Goal: Task Accomplishment & Management: Manage account settings

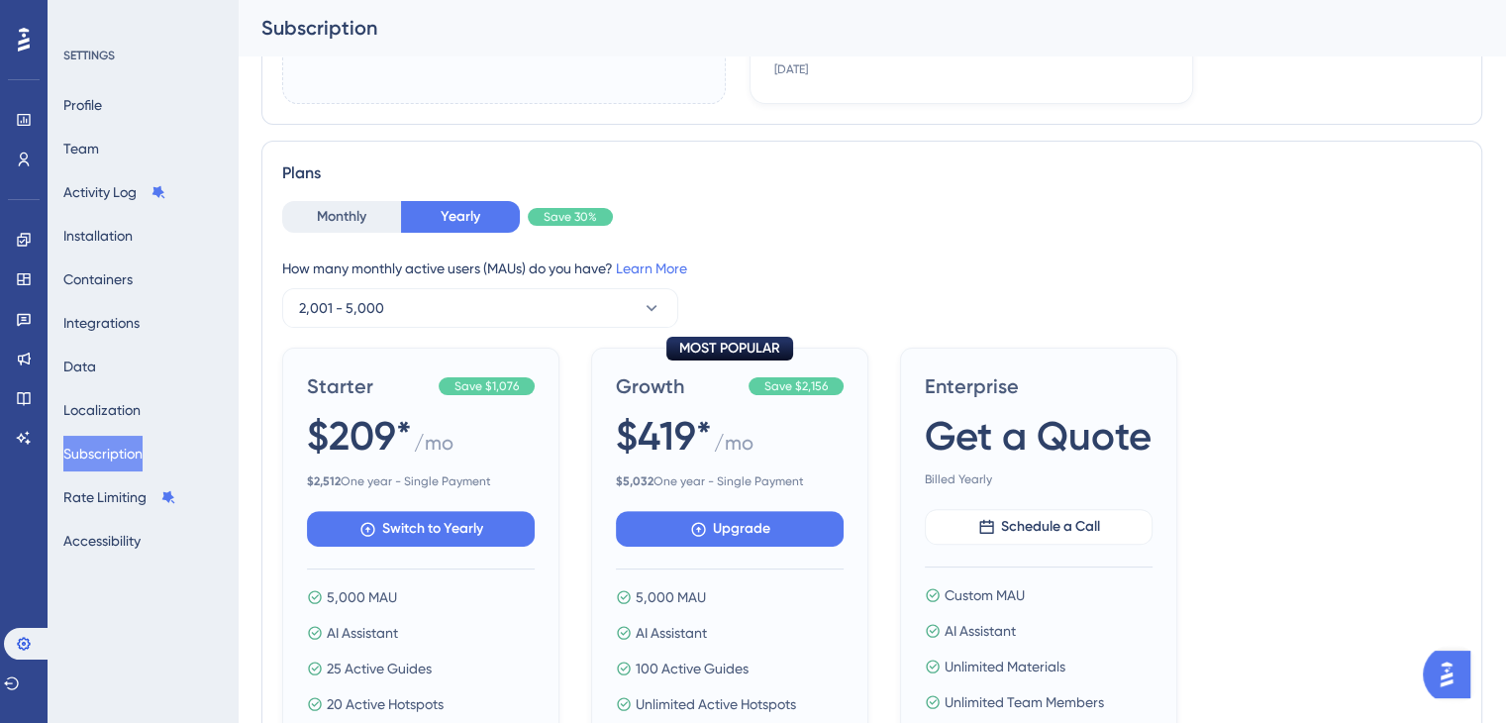
scroll to position [594, 0]
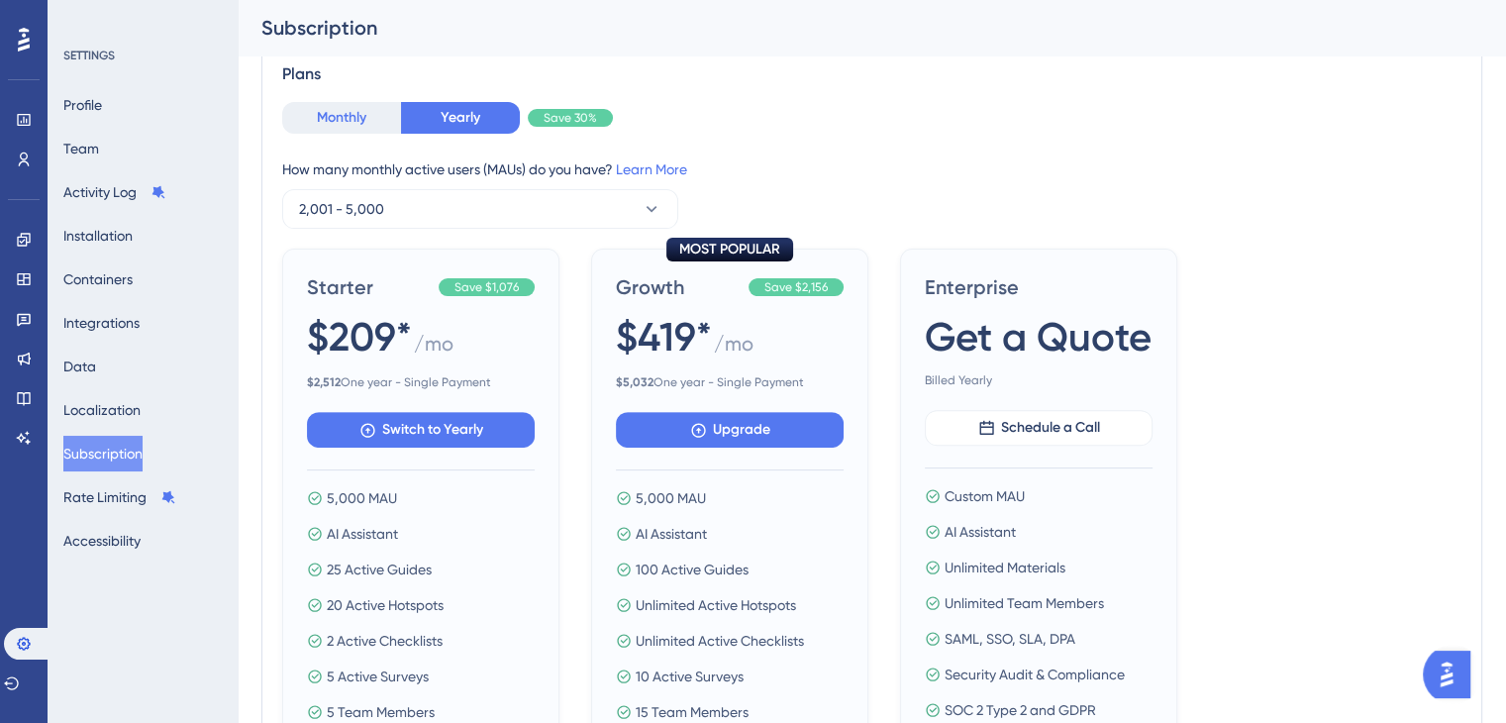
click at [325, 132] on button "Monthly" at bounding box center [341, 118] width 119 height 32
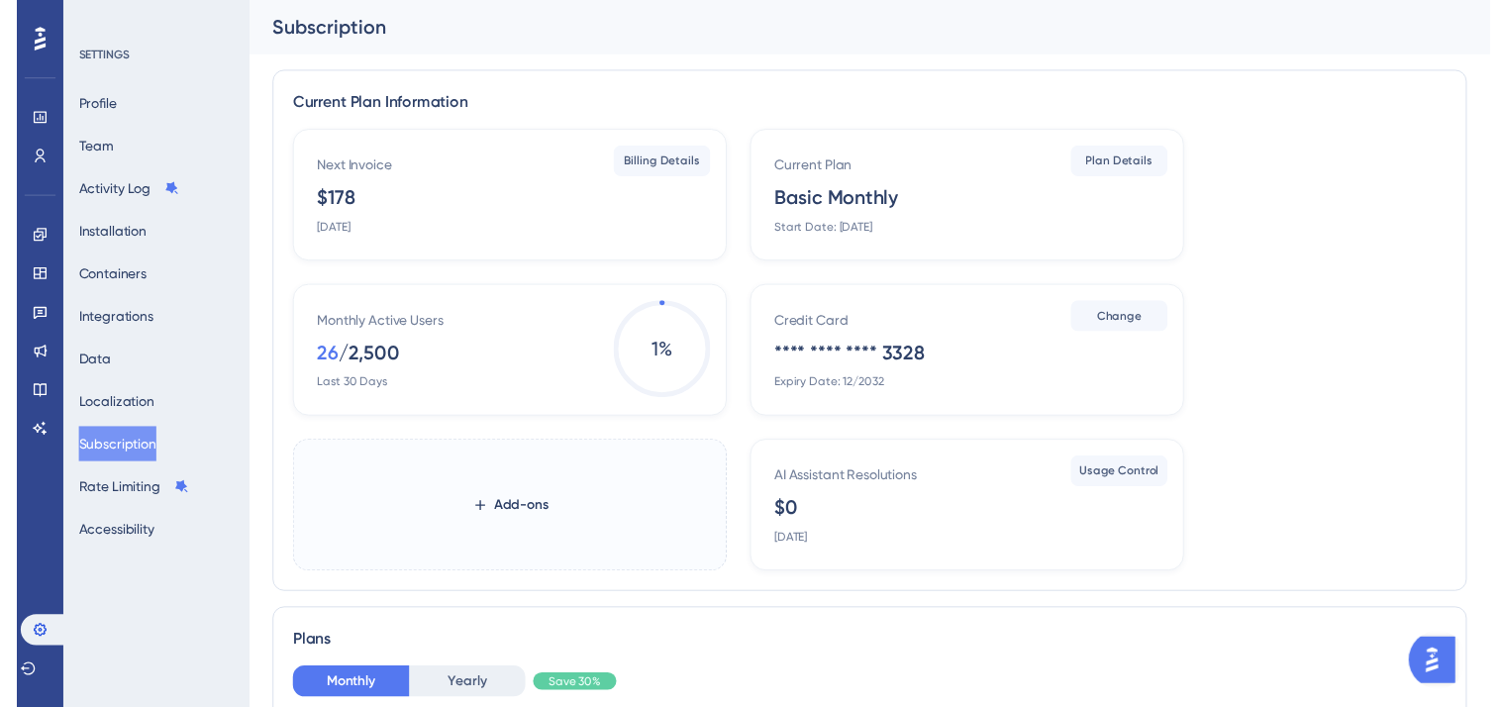
scroll to position [0, 0]
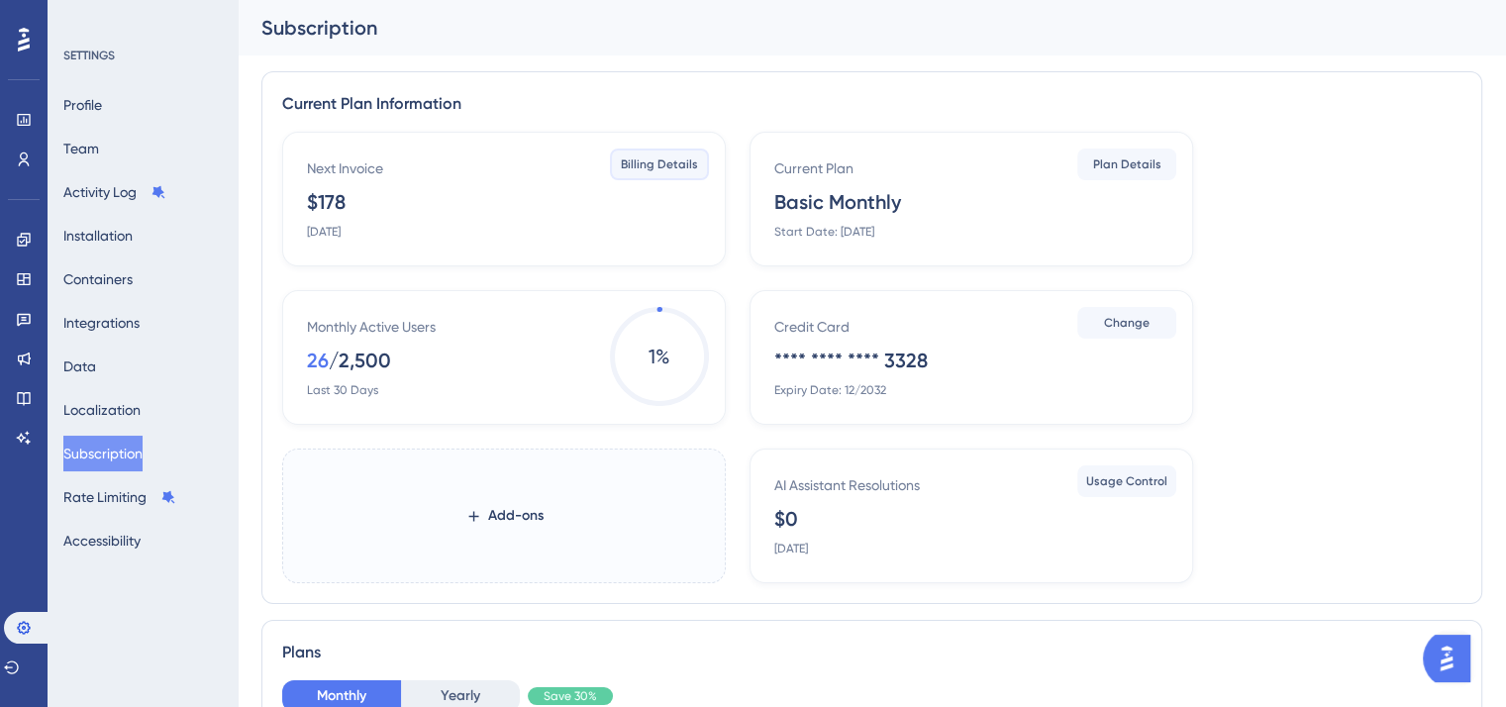
click at [647, 156] on span "Billing Details" at bounding box center [659, 164] width 77 height 16
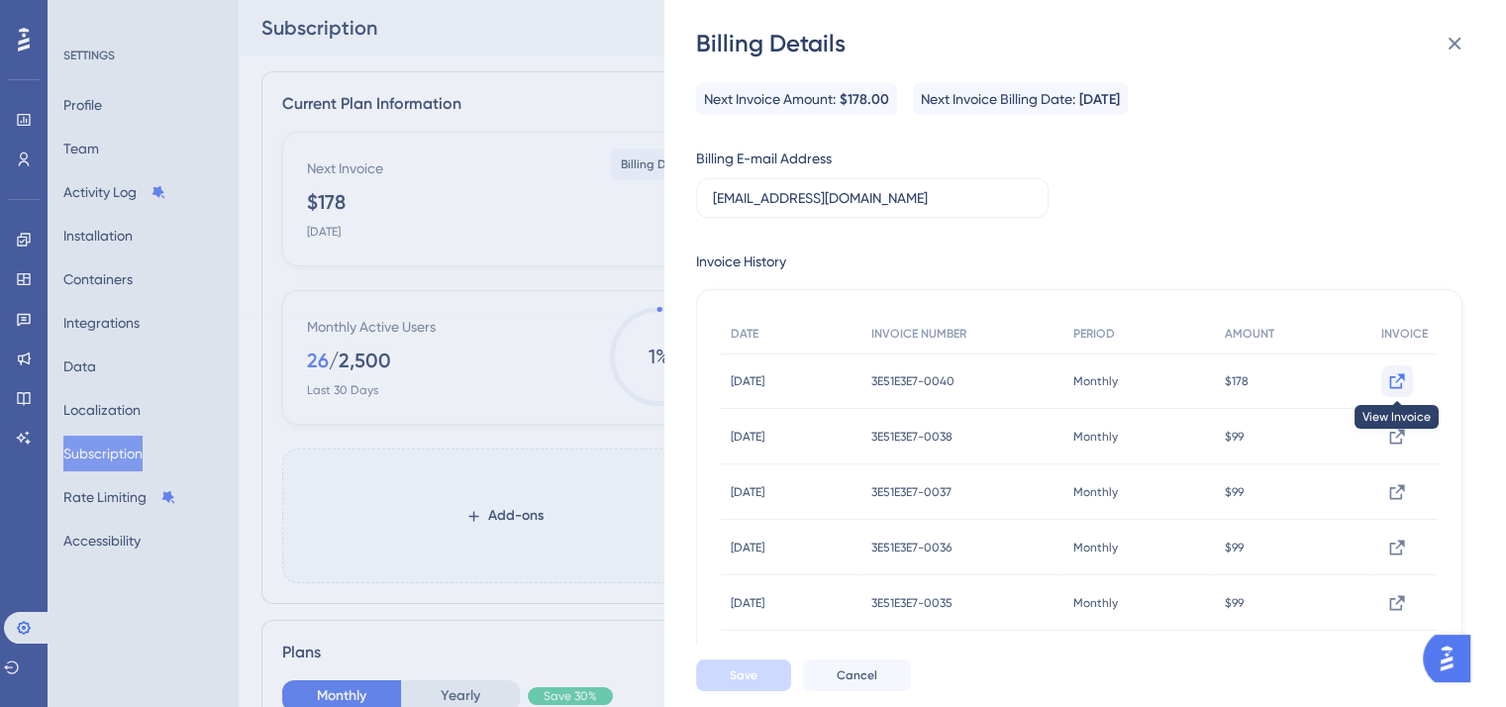
click at [1387, 382] on icon at bounding box center [1397, 381] width 20 height 20
click at [1457, 35] on icon at bounding box center [1455, 44] width 24 height 24
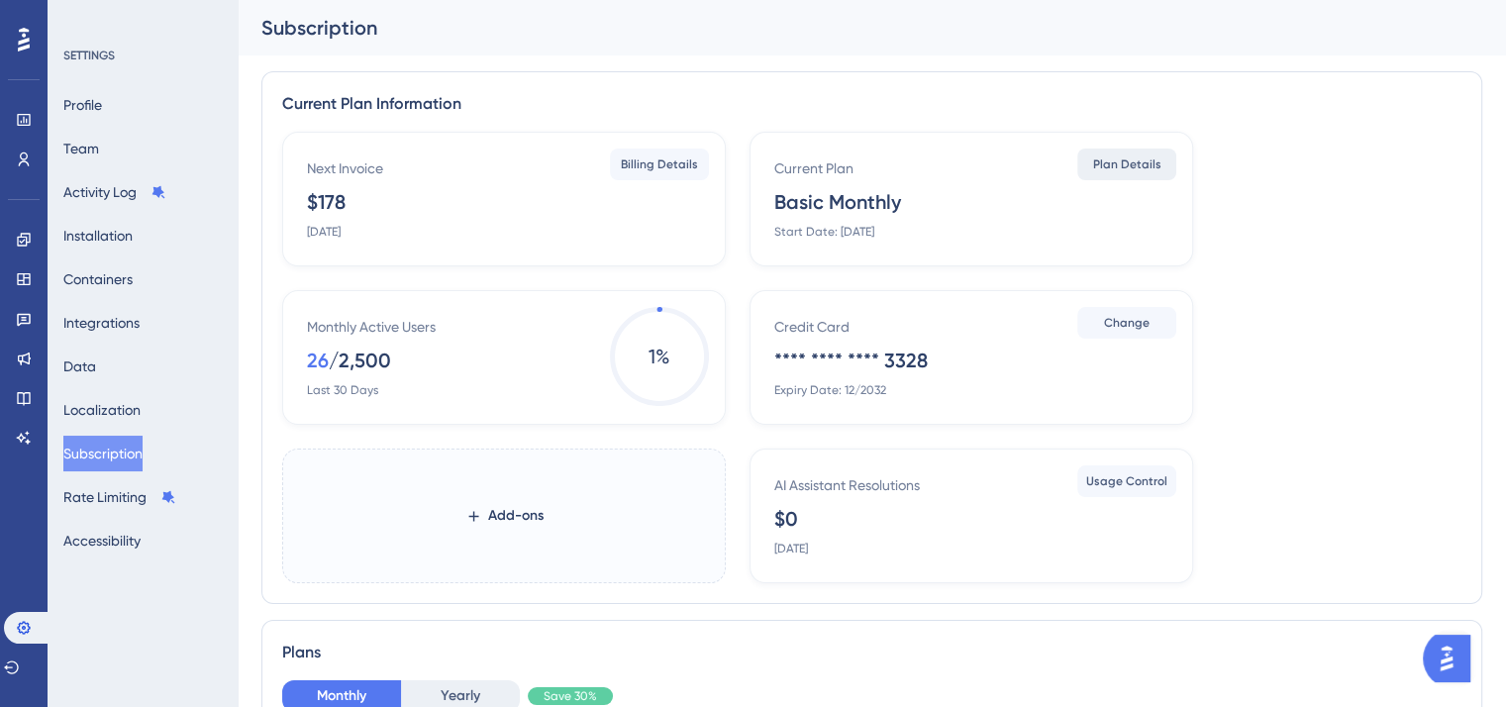
click at [1112, 162] on span "Plan Details" at bounding box center [1127, 164] width 68 height 16
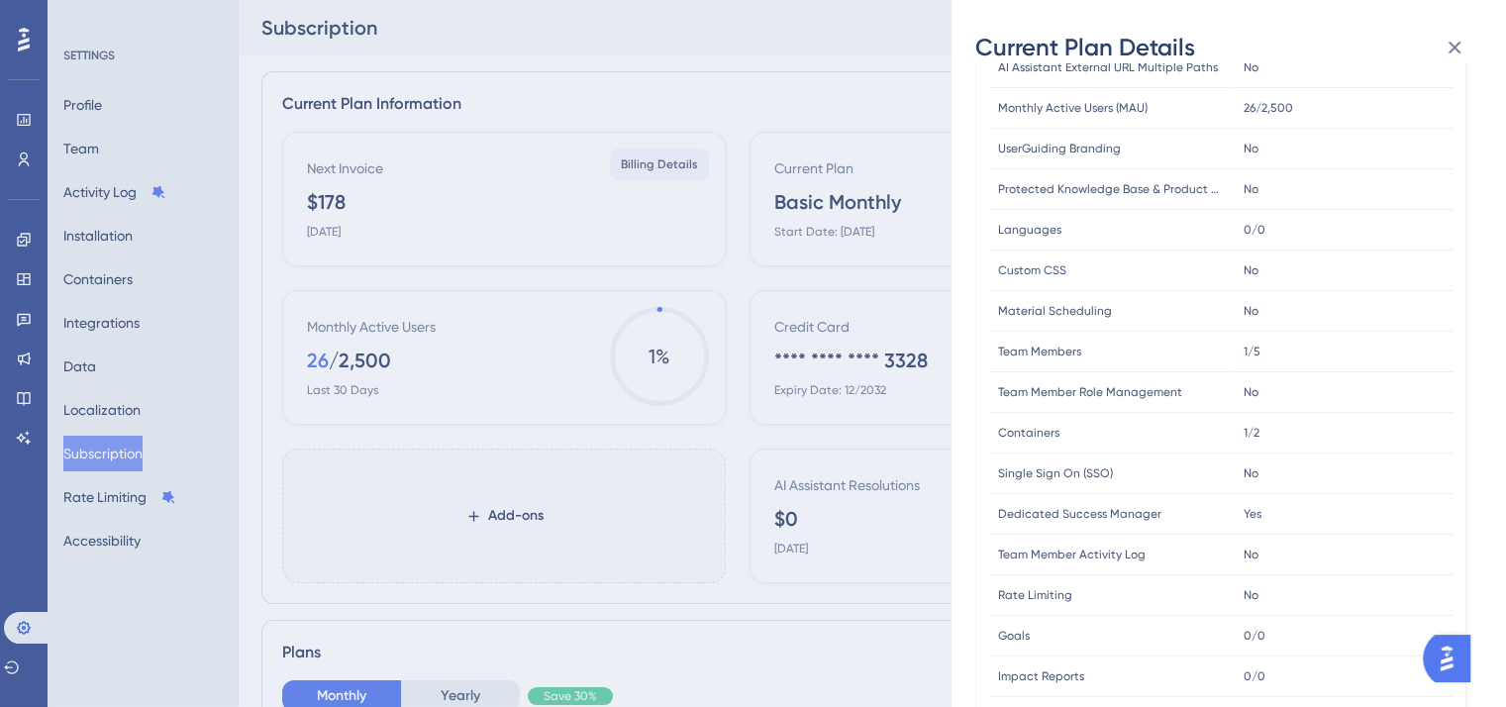
scroll to position [555, 0]
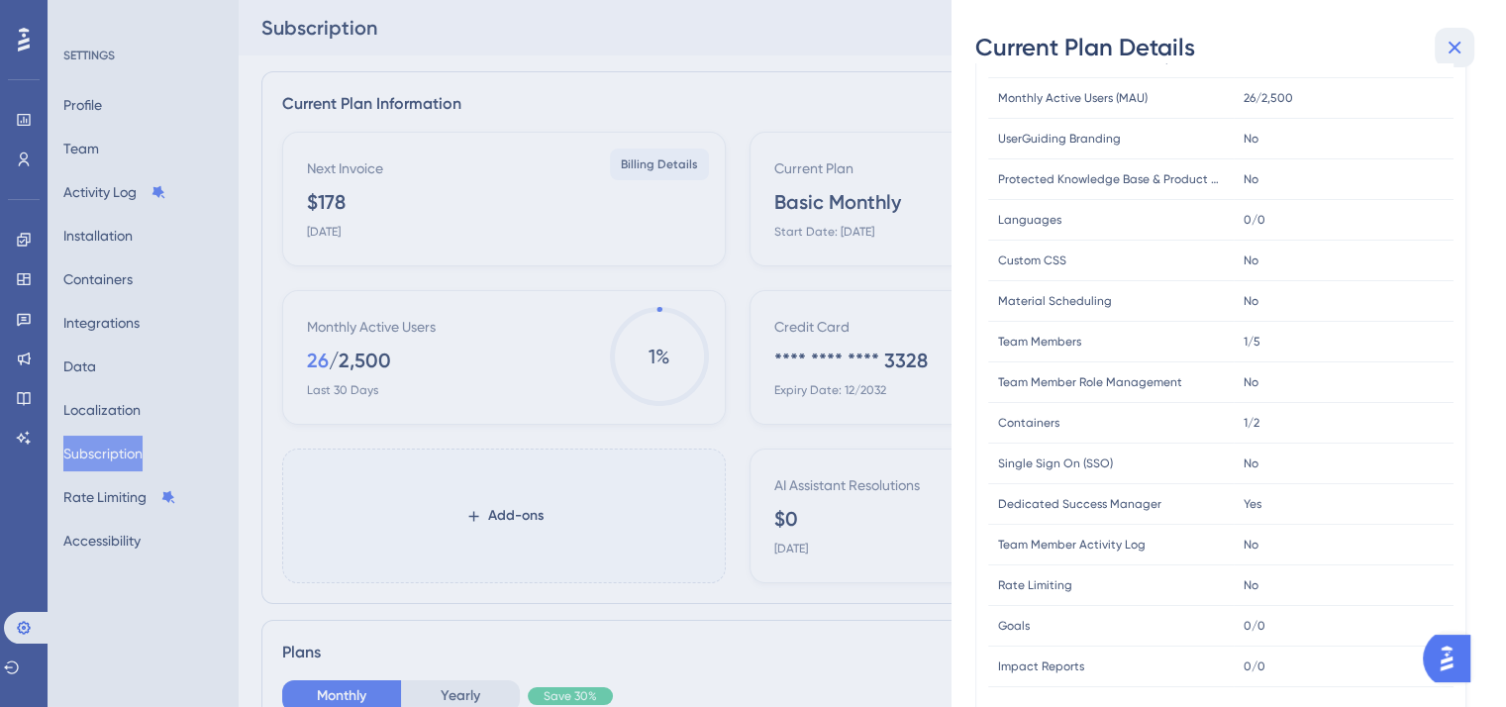
click at [1459, 45] on icon at bounding box center [1455, 48] width 24 height 24
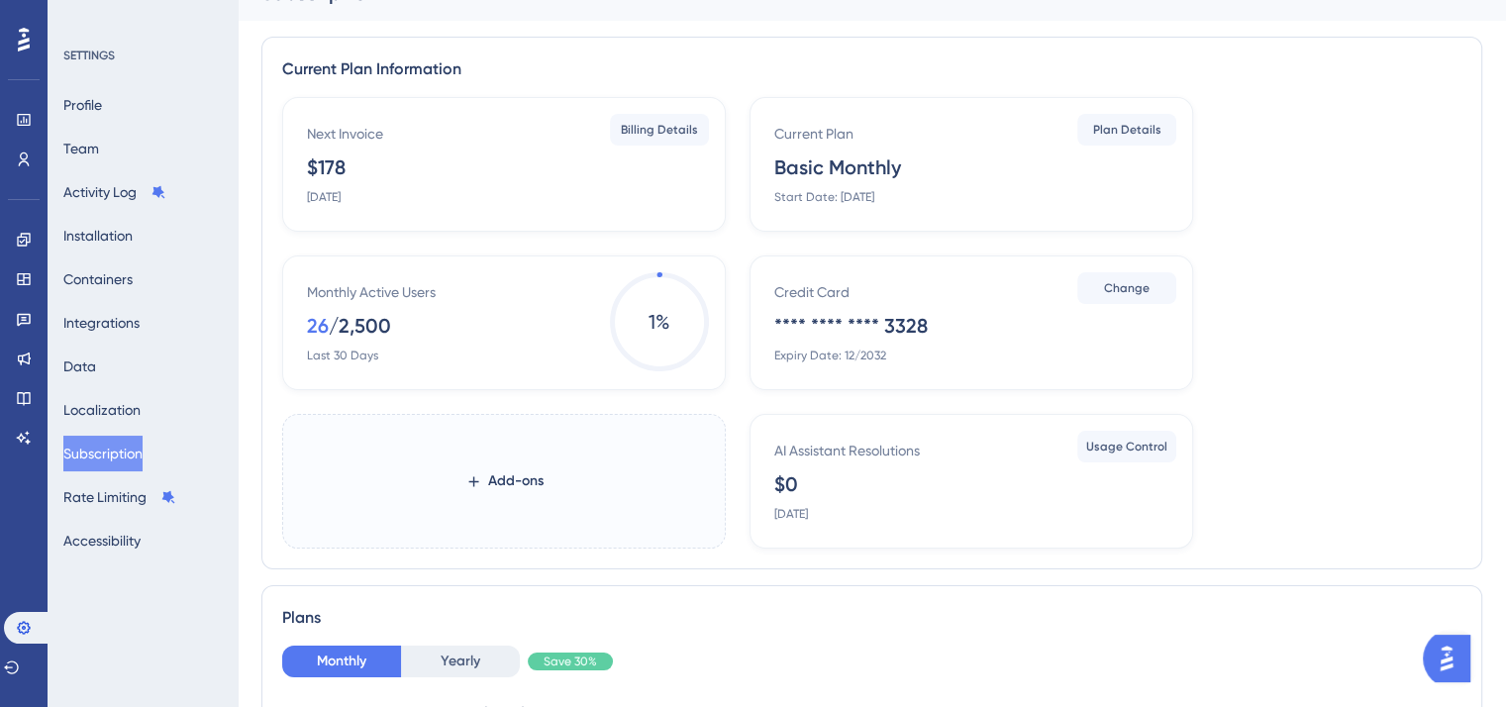
scroll to position [0, 0]
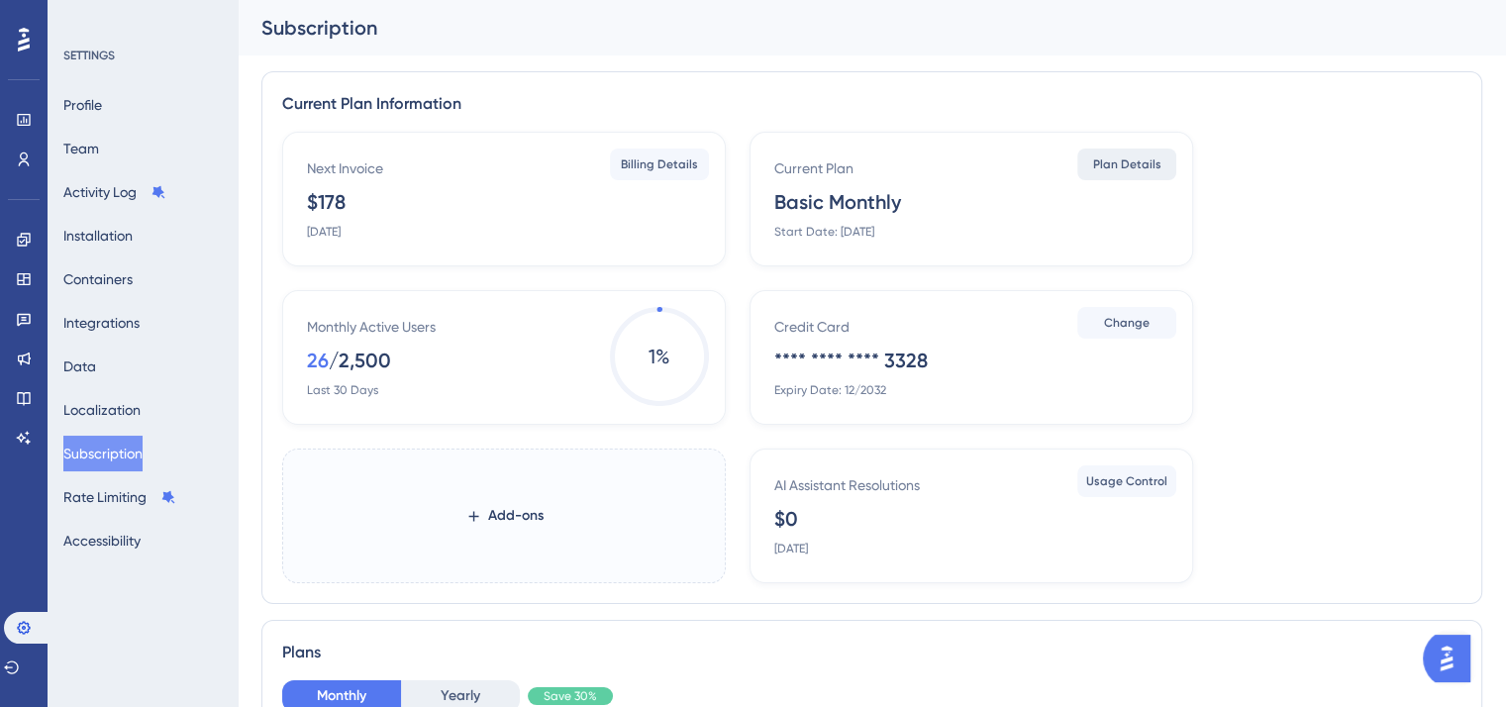
drag, startPoint x: 1176, startPoint y: 171, endPoint x: 1160, endPoint y: 169, distance: 16.9
click at [1172, 172] on div "Current Plan Basic Monthly Start Date: [DATE] Plan Details" at bounding box center [972, 199] width 444 height 135
click at [1160, 169] on button "Plan Details" at bounding box center [1126, 165] width 99 height 32
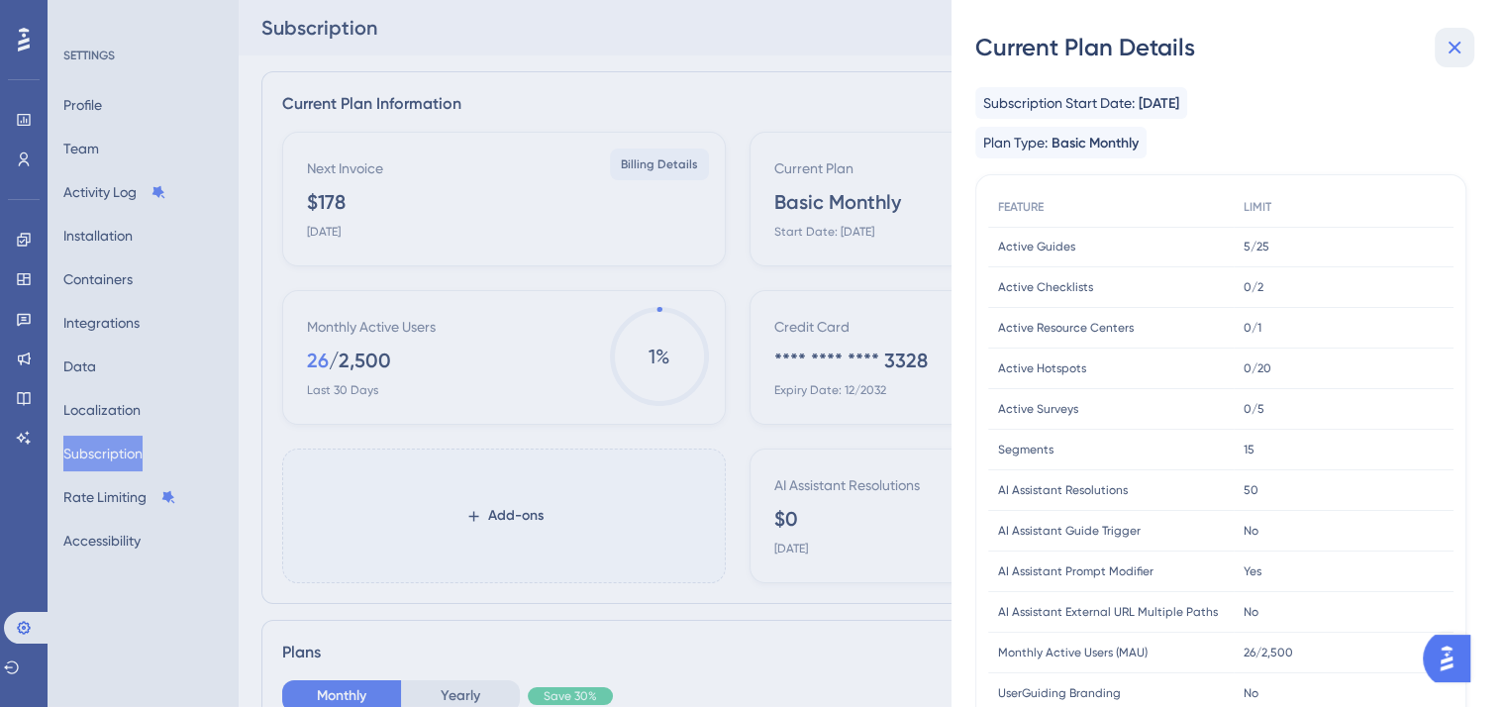
click at [1454, 49] on icon at bounding box center [1455, 48] width 13 height 13
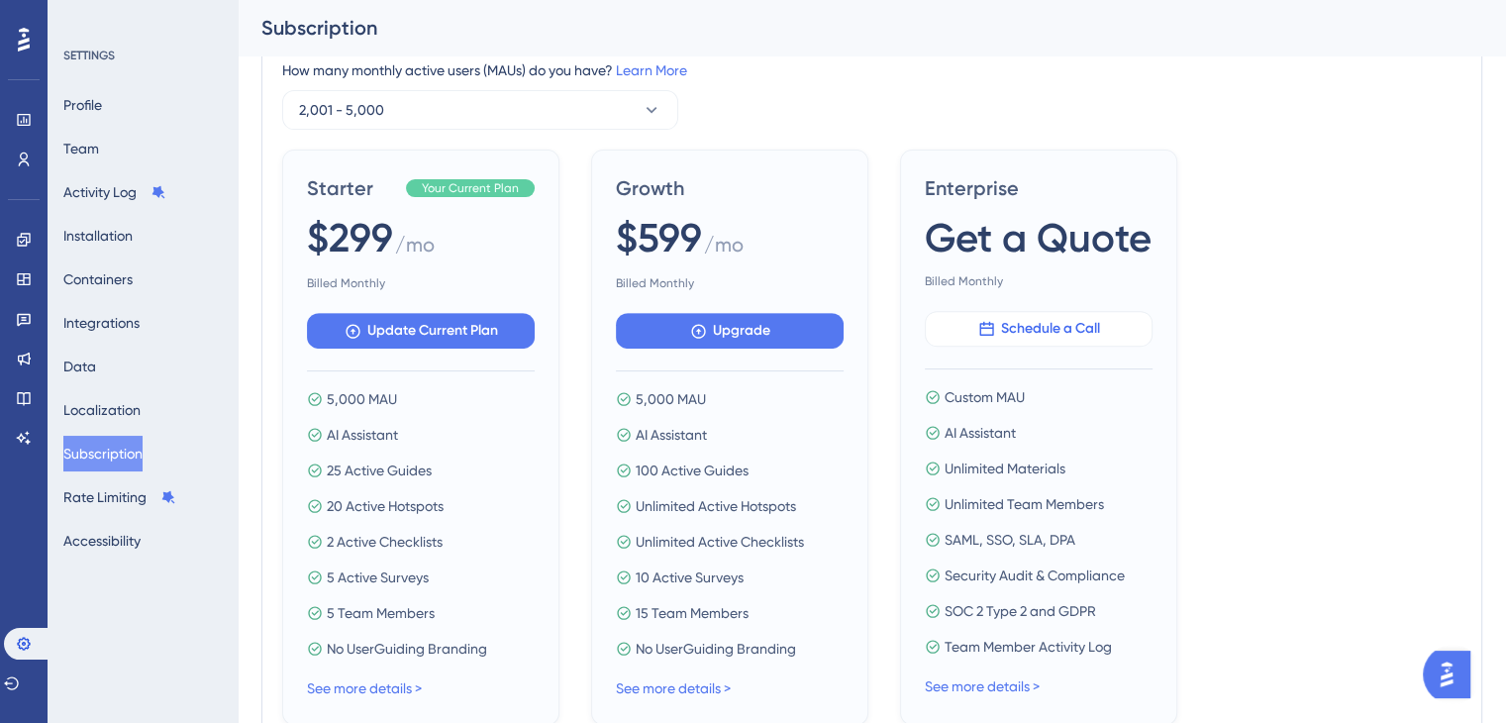
scroll to position [594, 0]
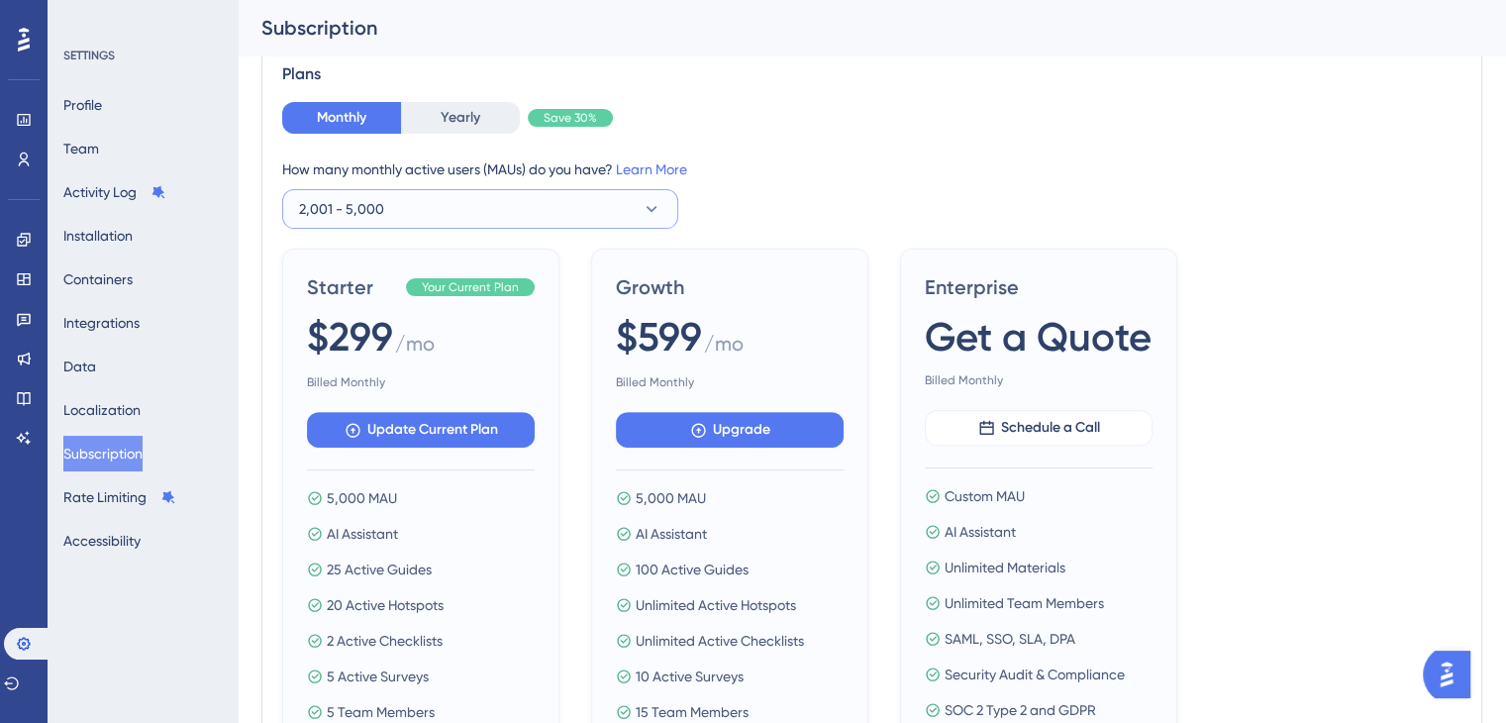
click at [419, 195] on button "2,001 - 5,000" at bounding box center [480, 209] width 396 height 40
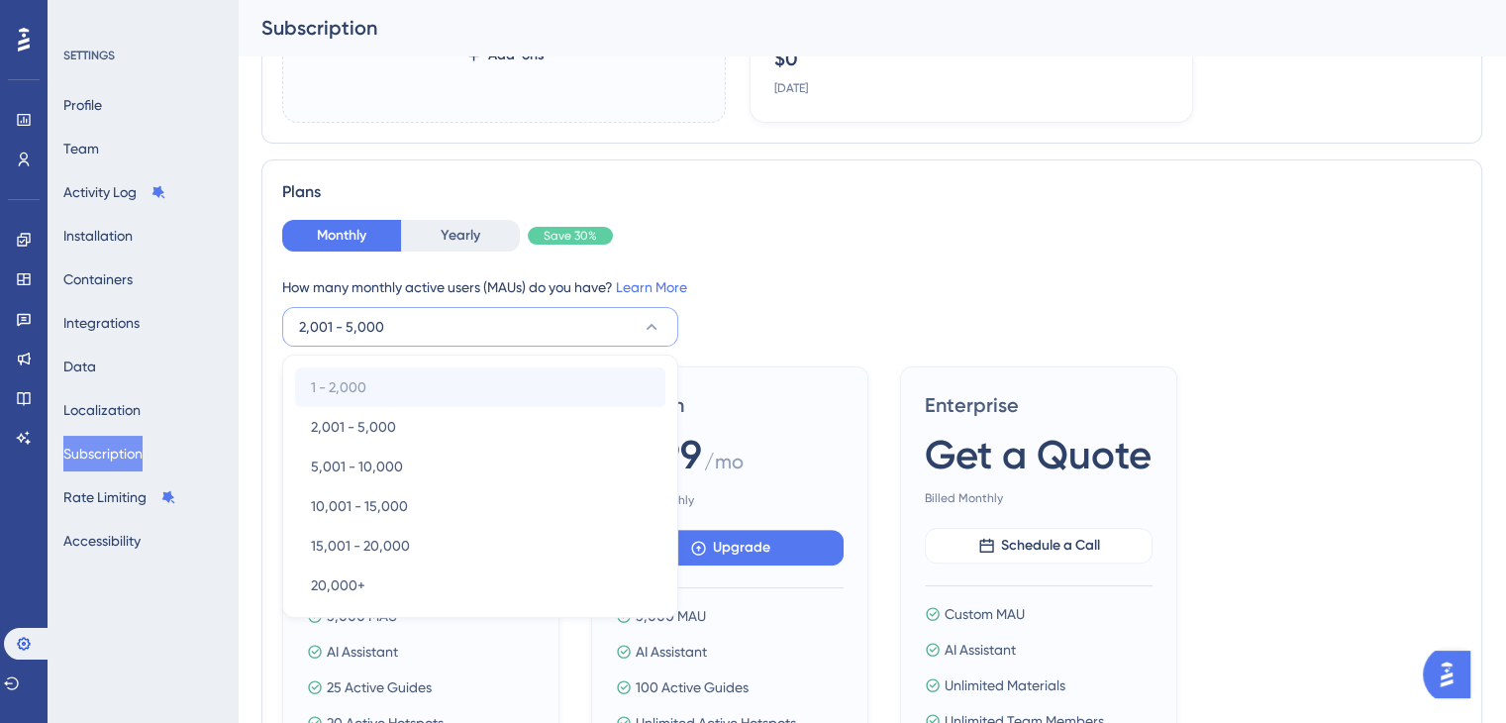
scroll to position [501, 0]
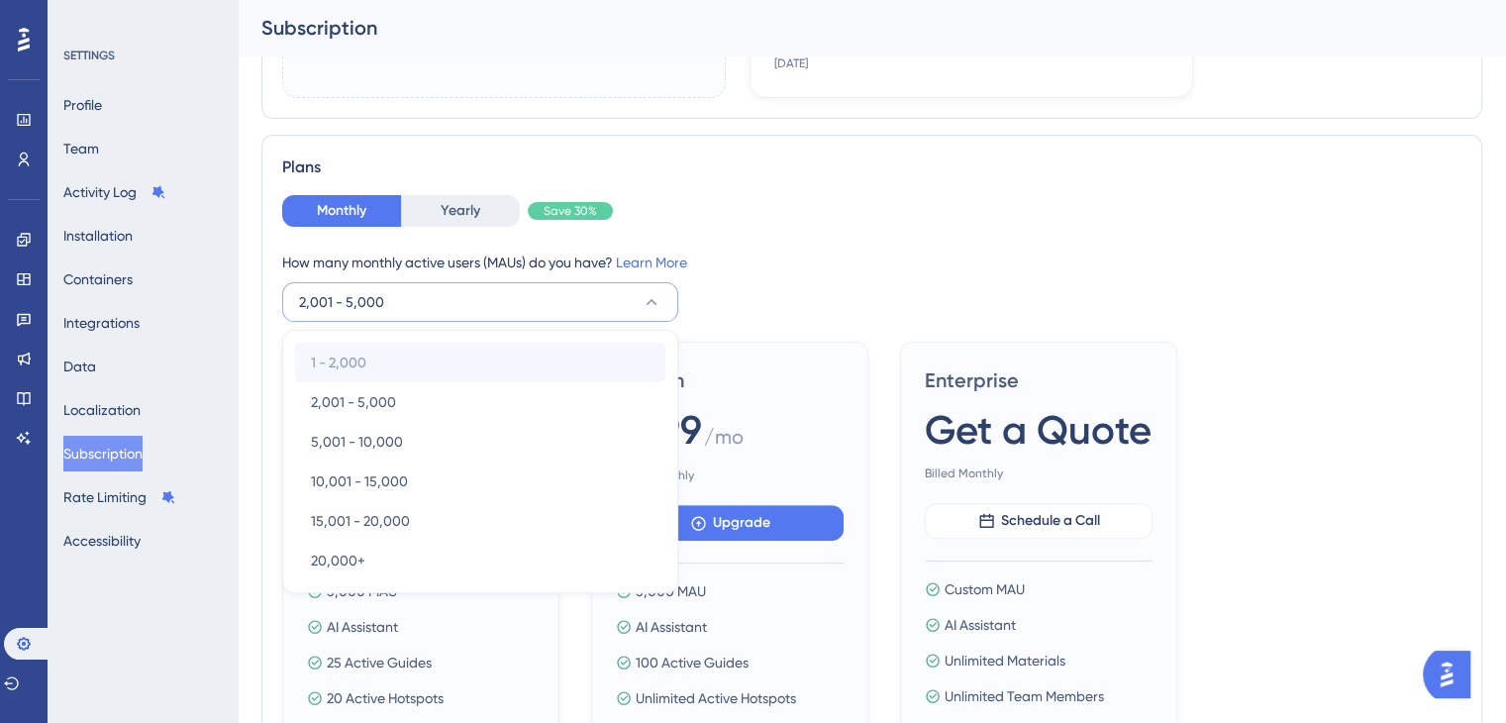
click at [349, 356] on span "1 - 2,000" at bounding box center [338, 363] width 55 height 24
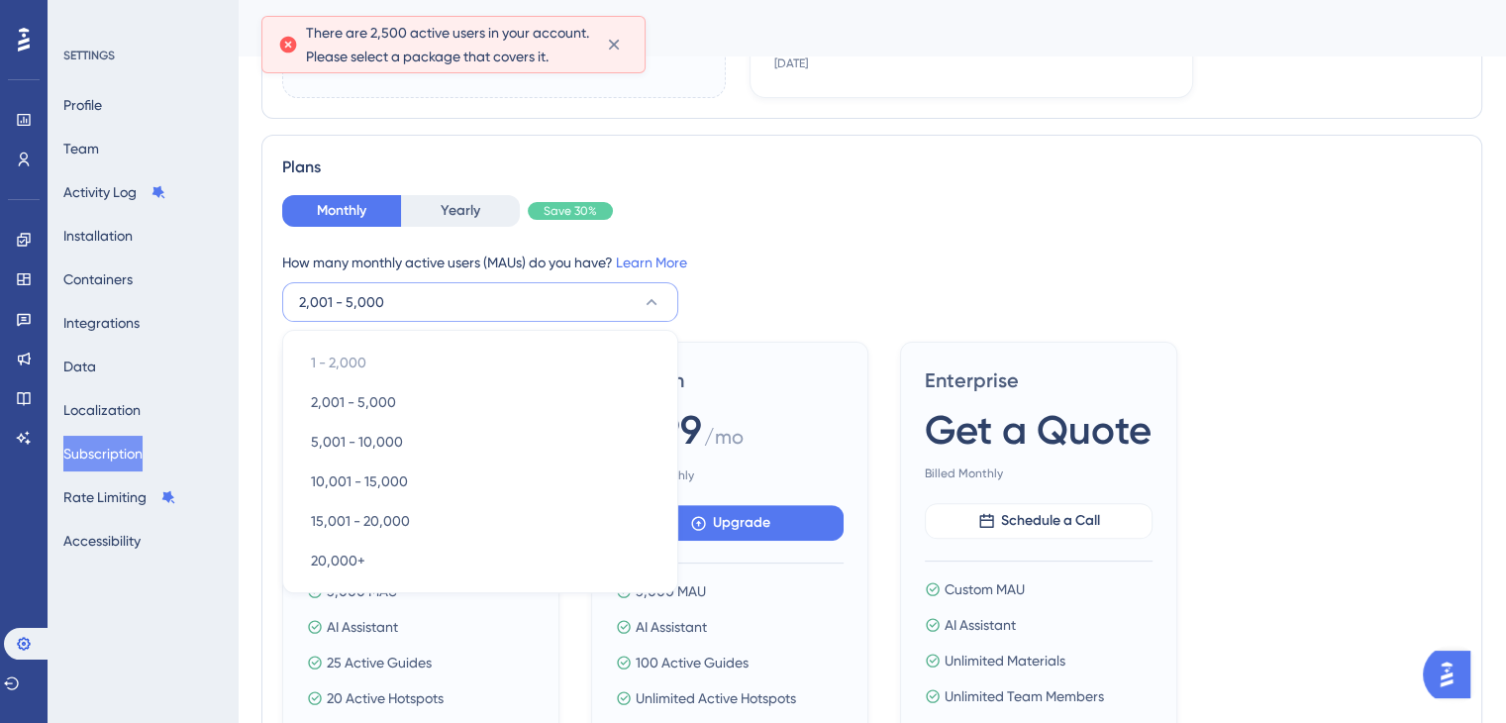
click at [776, 265] on div "How many monthly active users ([PERSON_NAME]) do you have? Learn More" at bounding box center [871, 263] width 1179 height 24
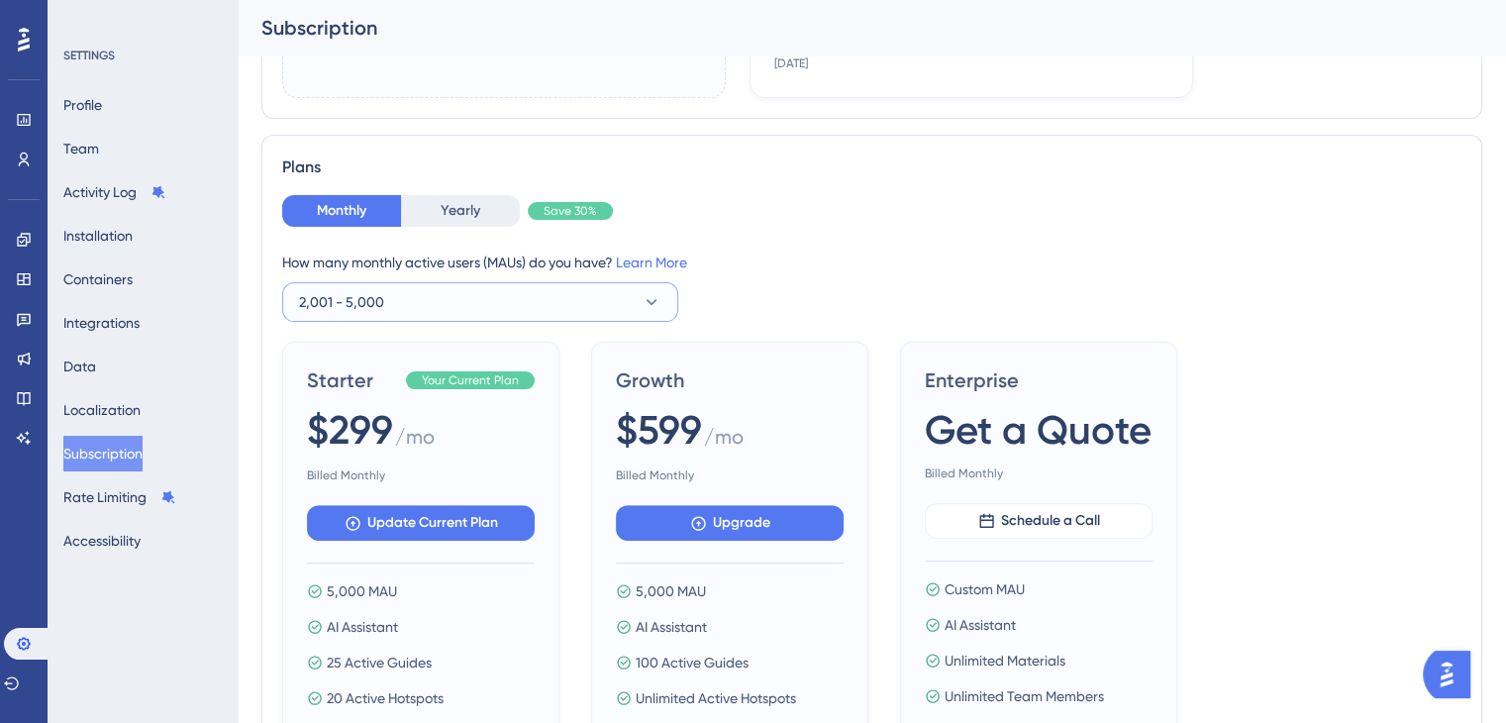
click at [483, 298] on button "2,001 - 5,000" at bounding box center [480, 302] width 396 height 40
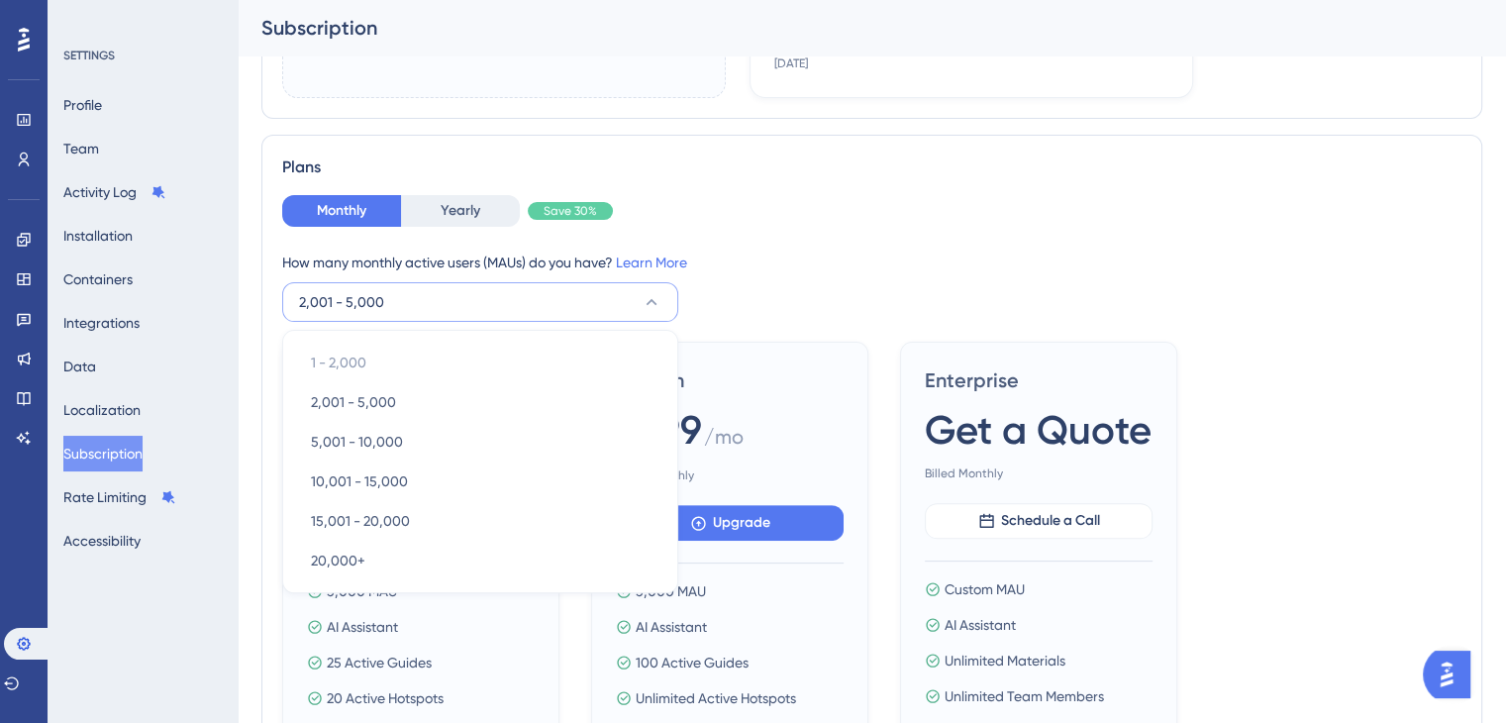
scroll to position [600, 0]
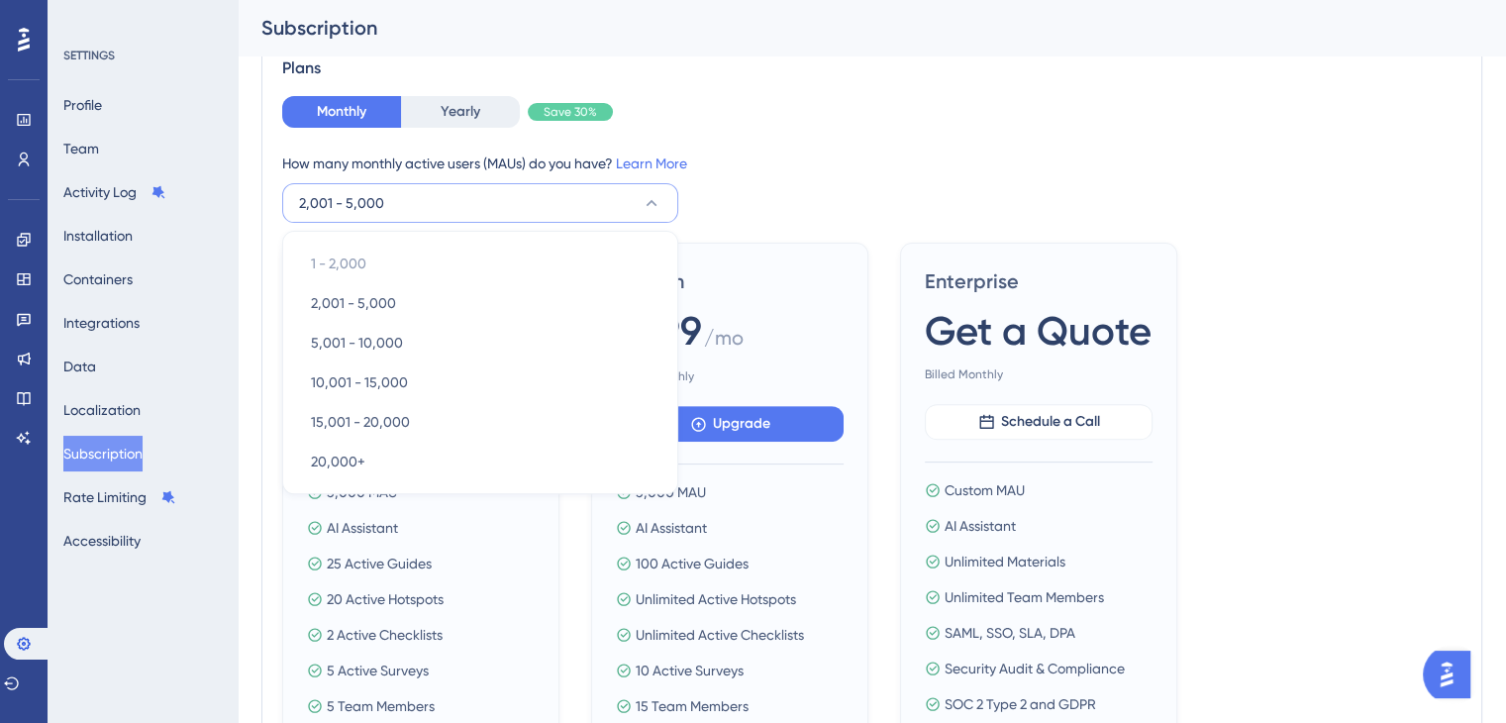
click at [1056, 213] on div "How many monthly active users (MAUs) do you have? Learn More 2,001 - 5,000 1 - …" at bounding box center [871, 187] width 1179 height 71
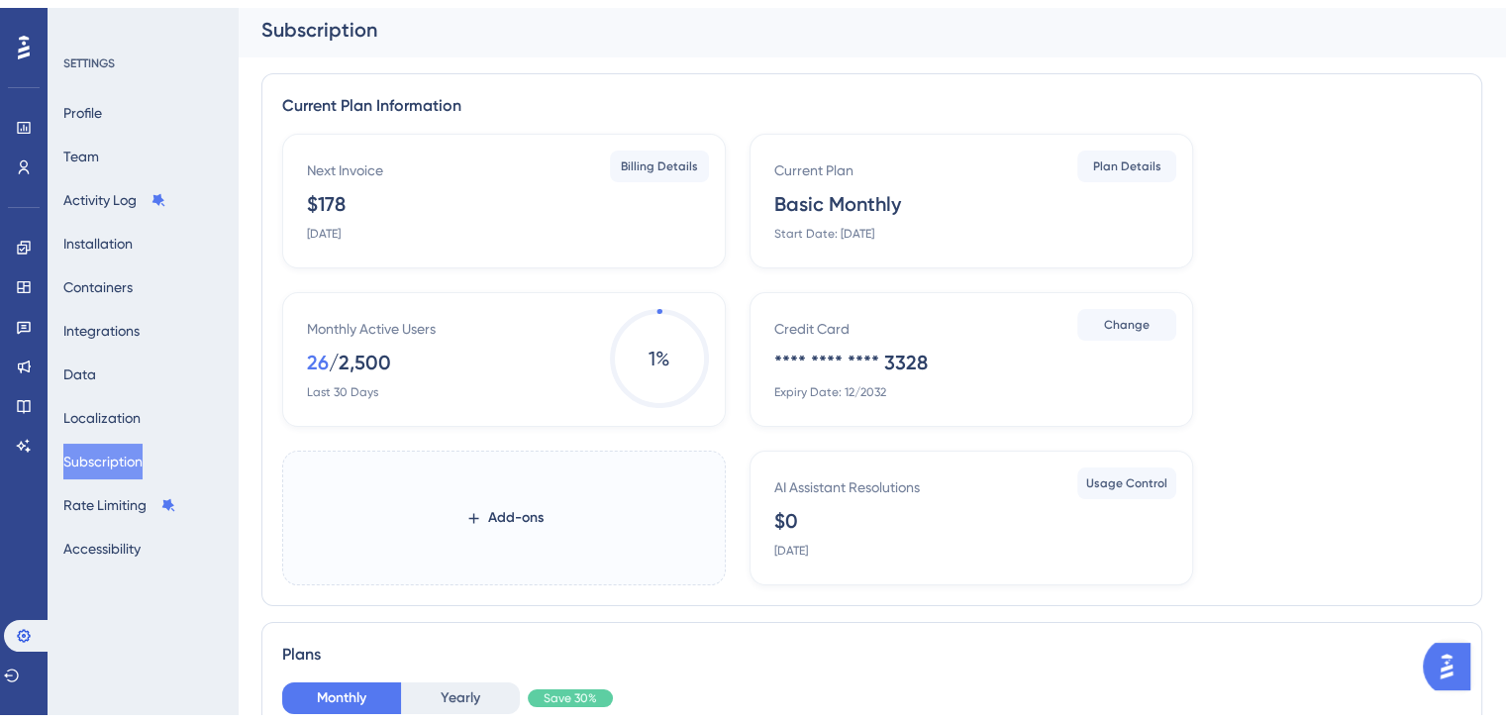
scroll to position [402, 0]
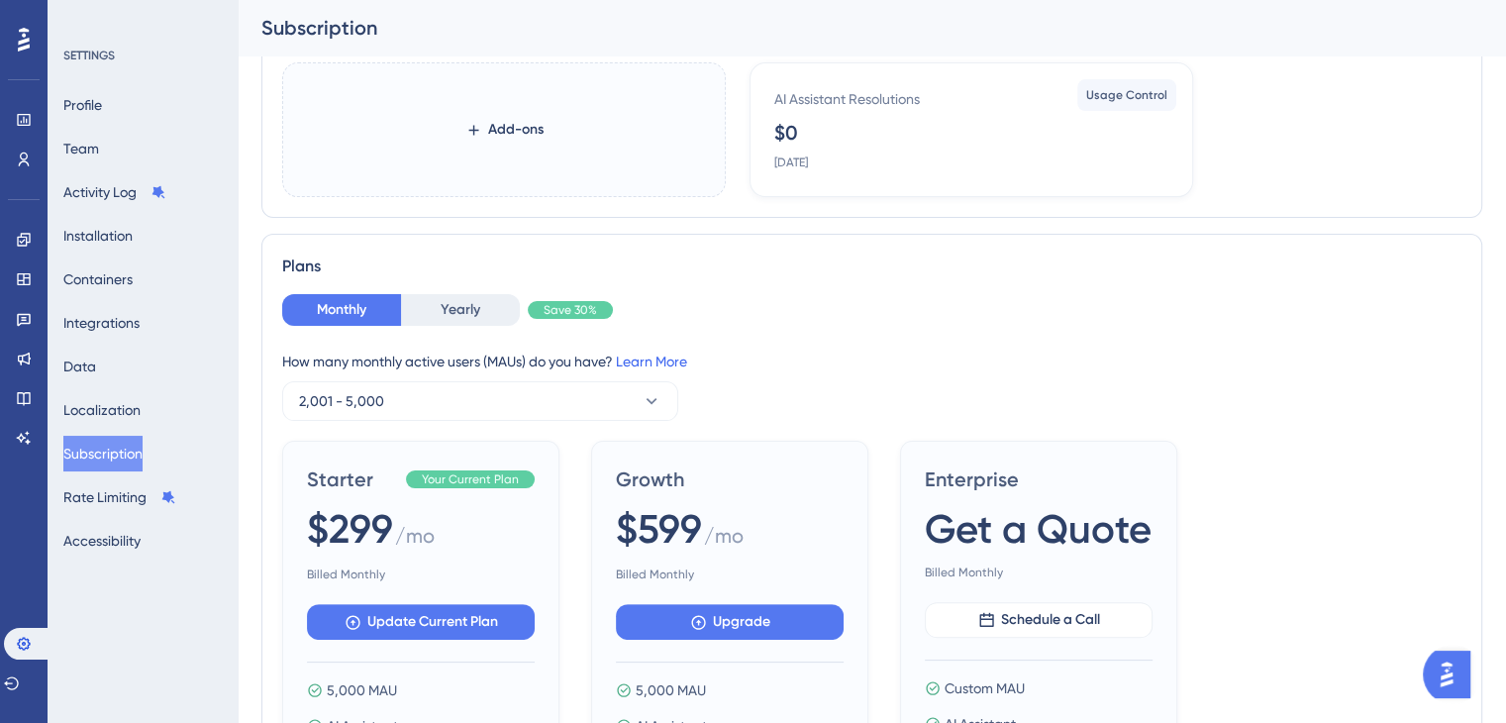
click at [673, 364] on link "Learn More" at bounding box center [651, 362] width 71 height 16
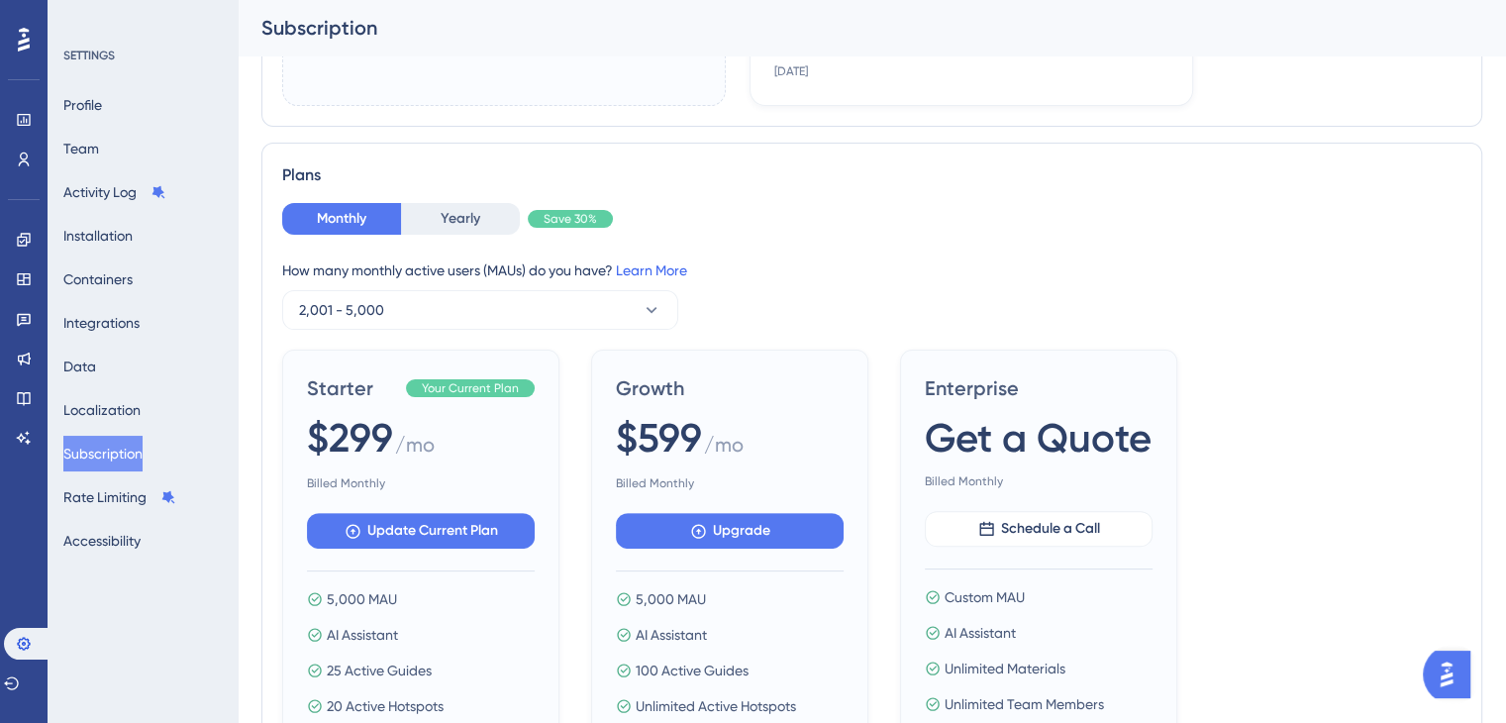
scroll to position [495, 0]
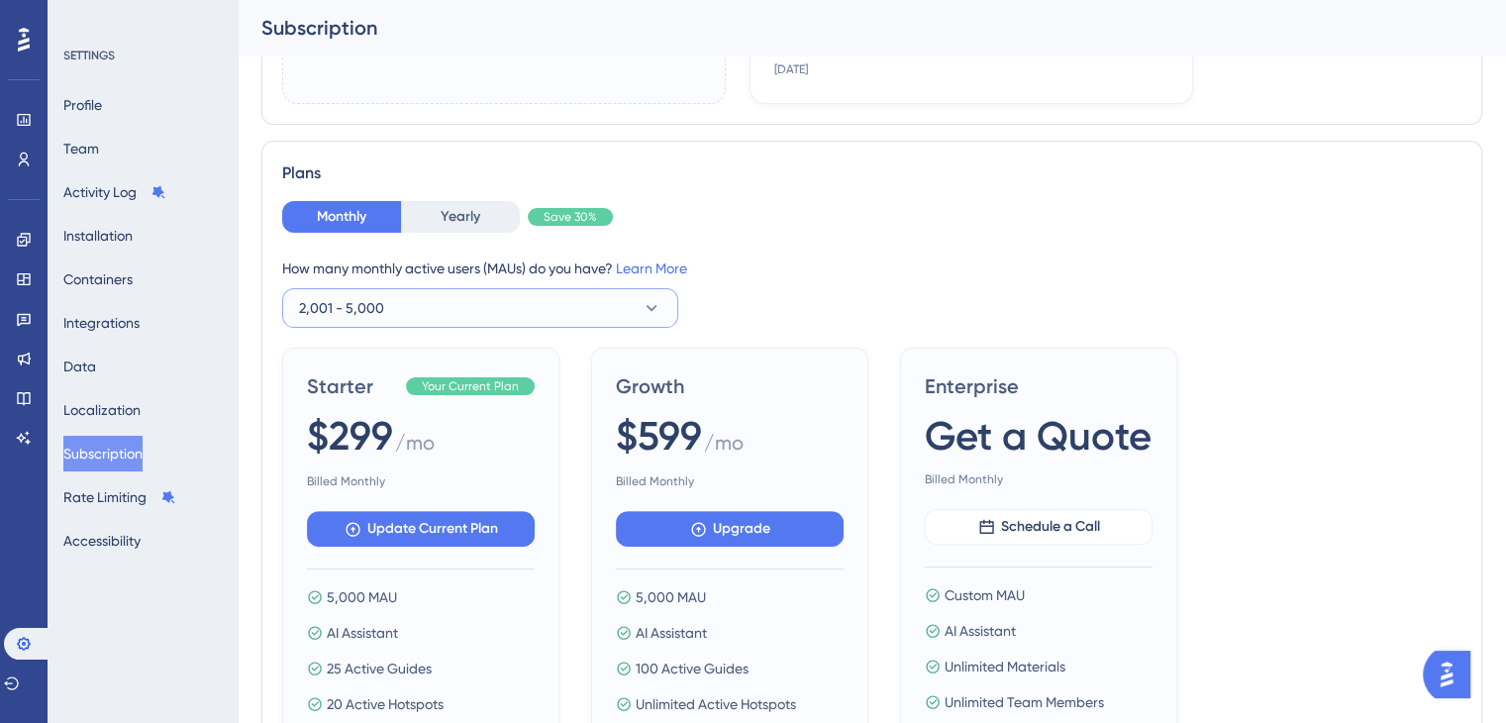
click at [564, 302] on button "2,001 - 5,000" at bounding box center [480, 308] width 396 height 40
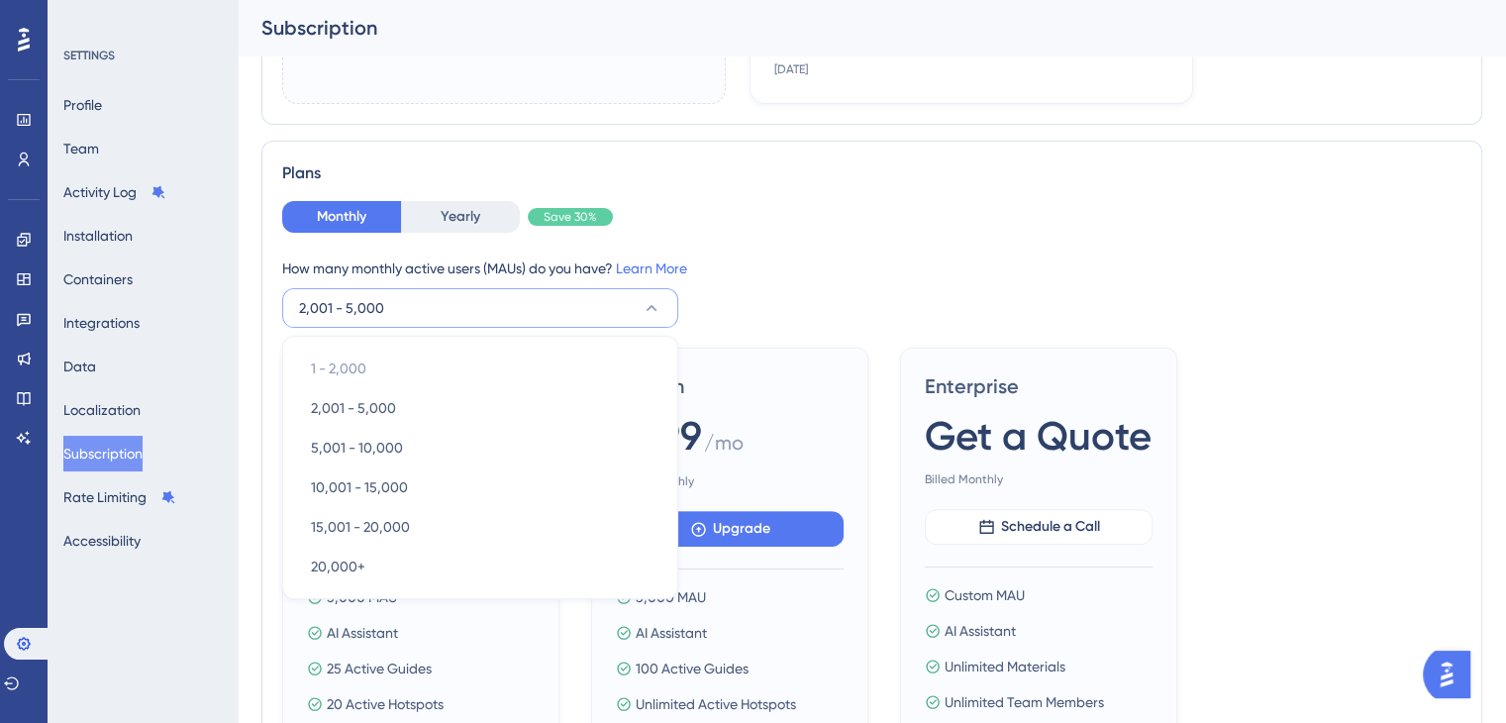
scroll to position [598, 0]
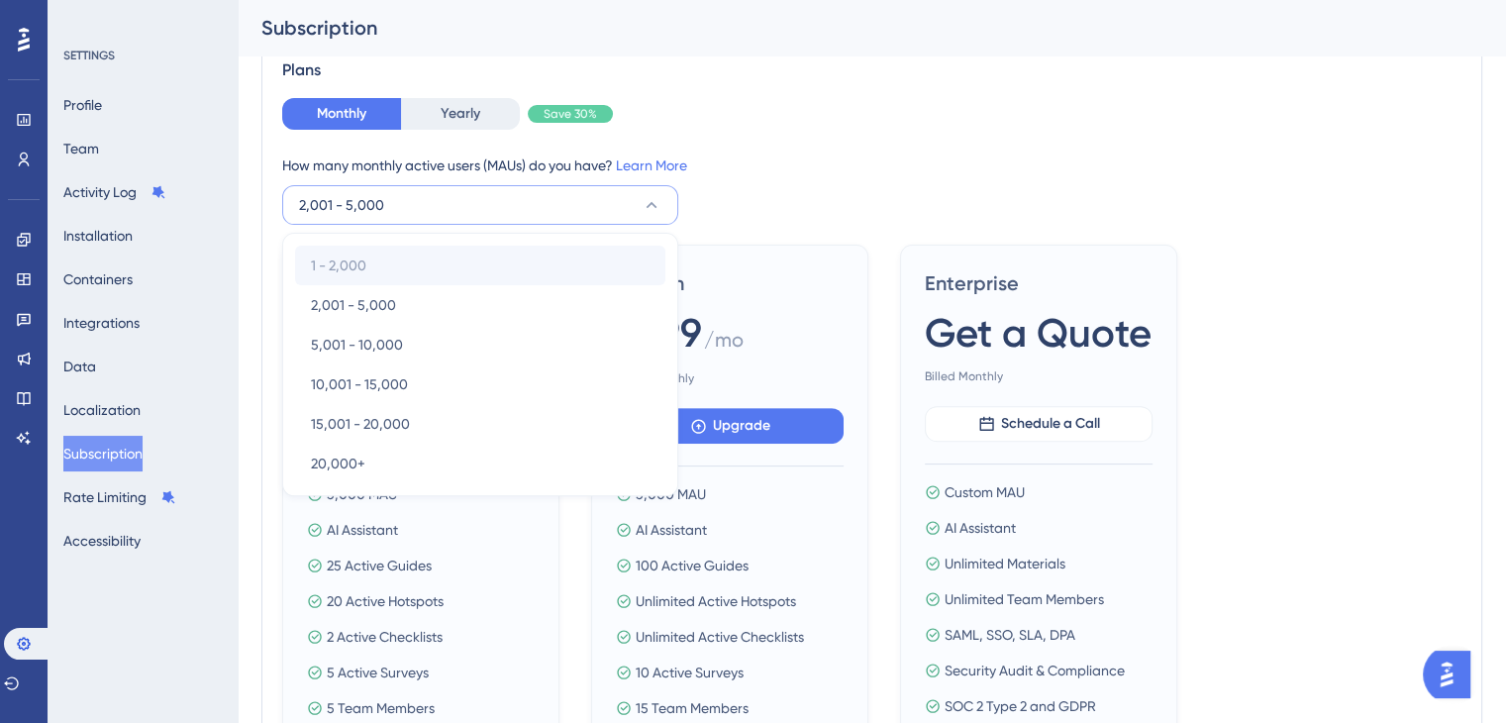
click at [527, 278] on div "1 - 2,000 1 - 2,000" at bounding box center [480, 266] width 339 height 40
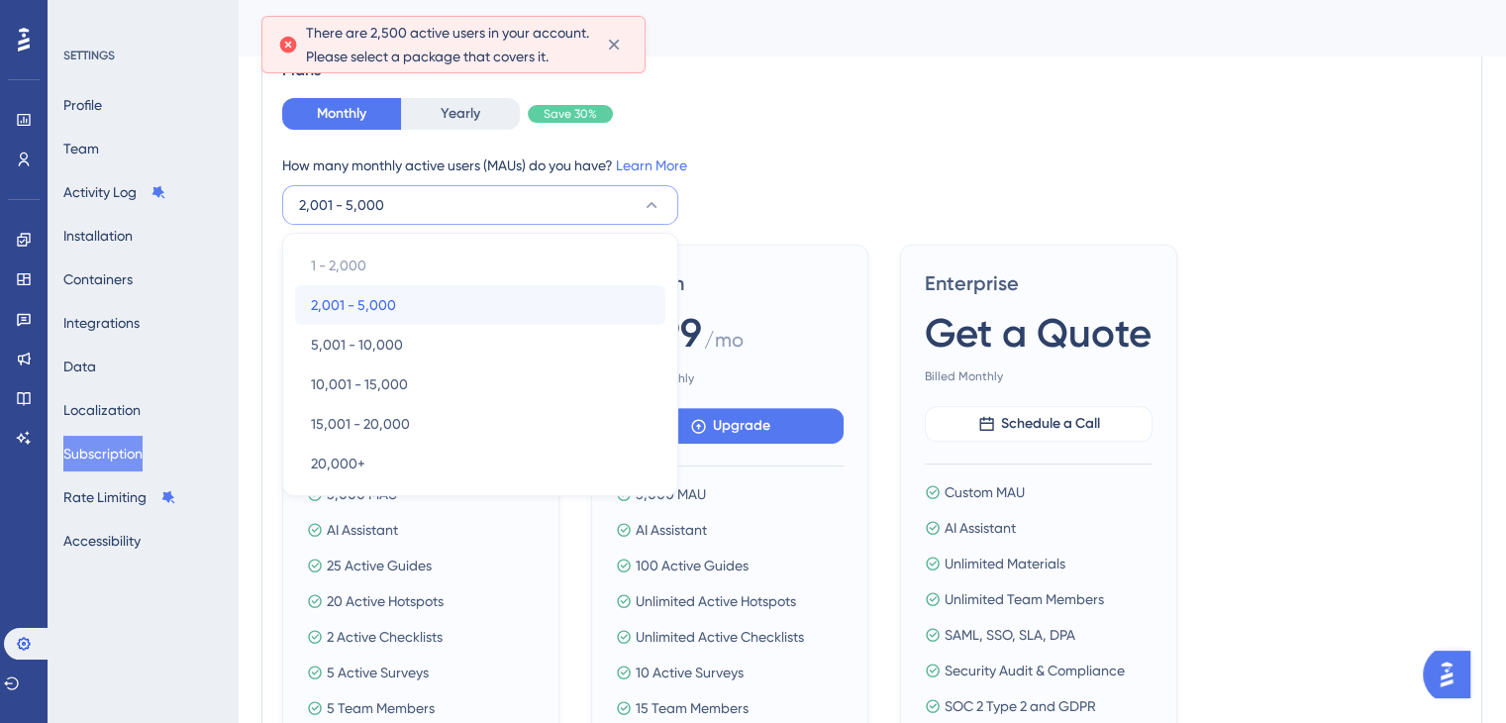
click at [516, 310] on div "2,001 - 5,000 2,001 - 5,000" at bounding box center [480, 305] width 339 height 40
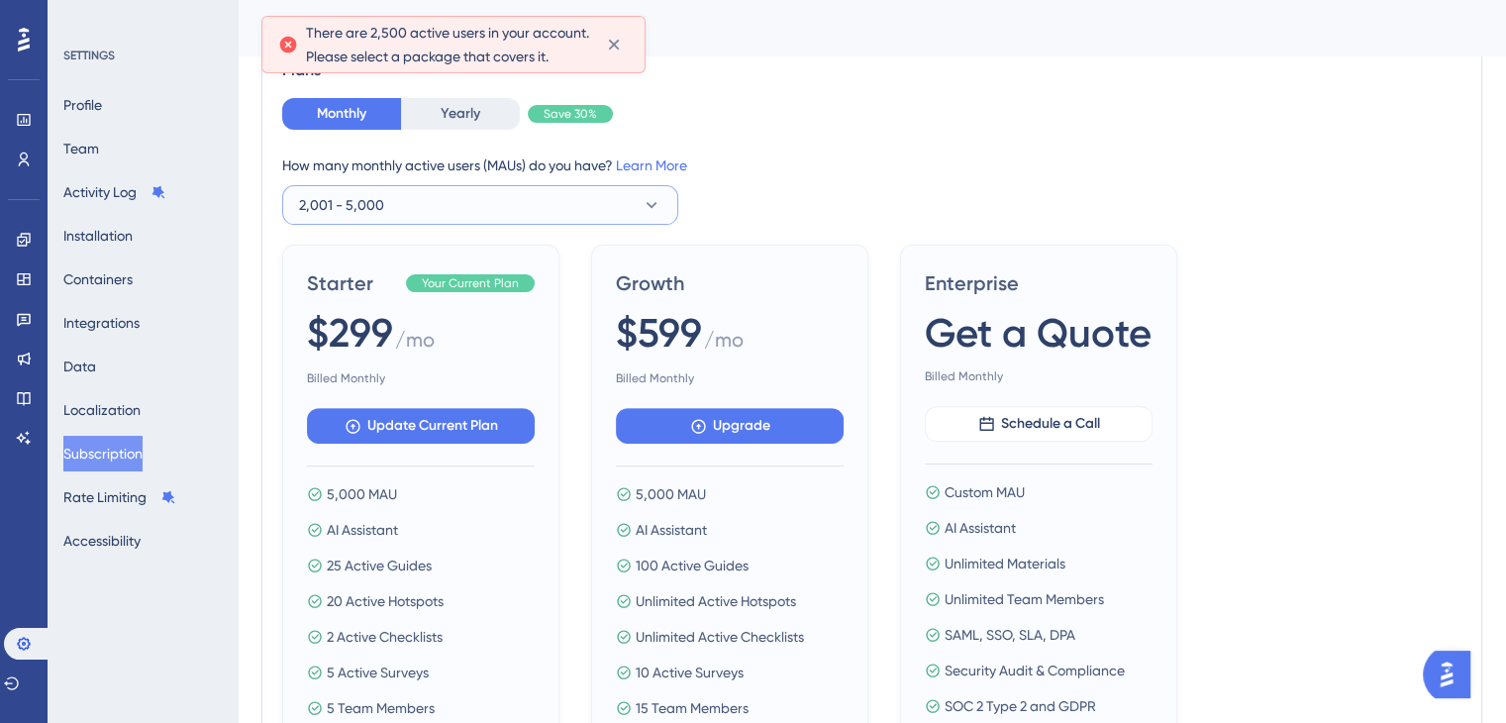
click at [484, 208] on button "2,001 - 5,000" at bounding box center [480, 205] width 396 height 40
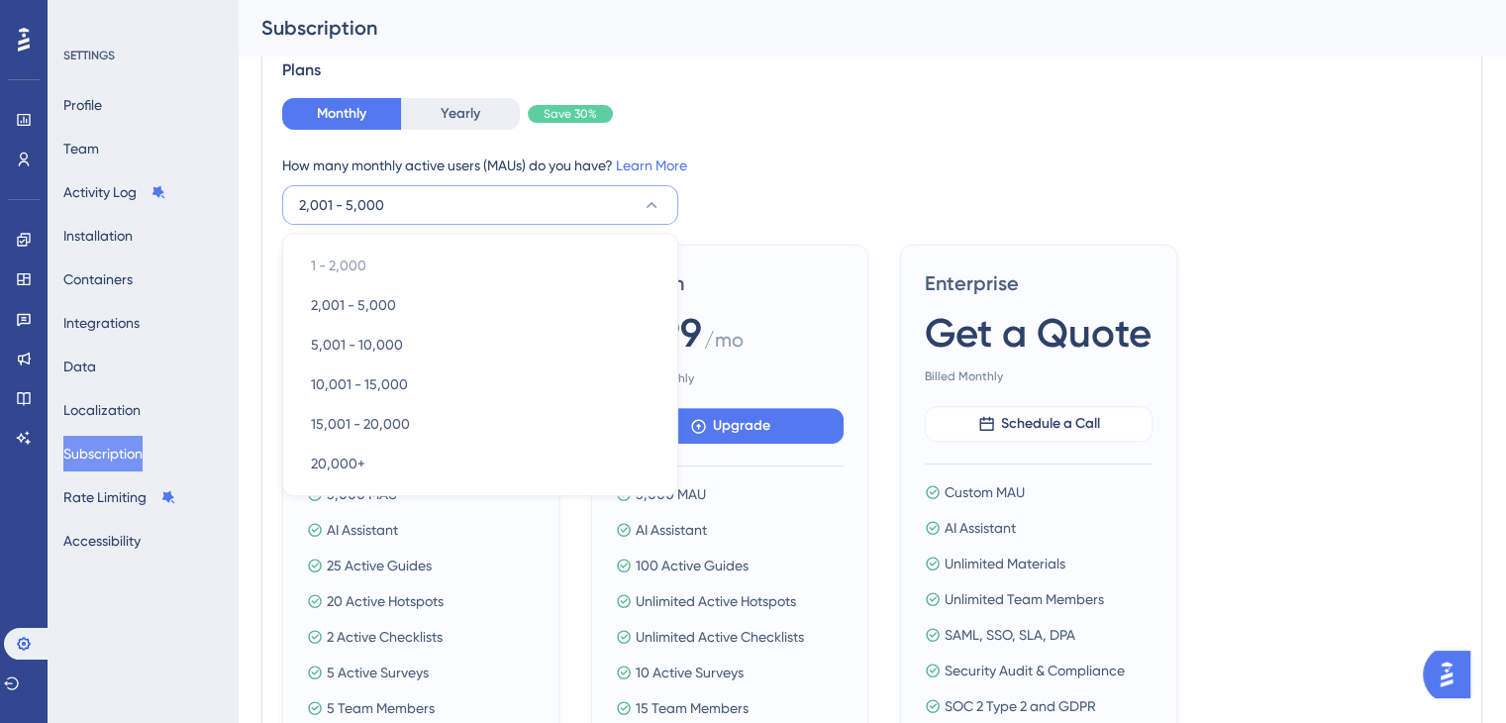
scroll to position [600, 0]
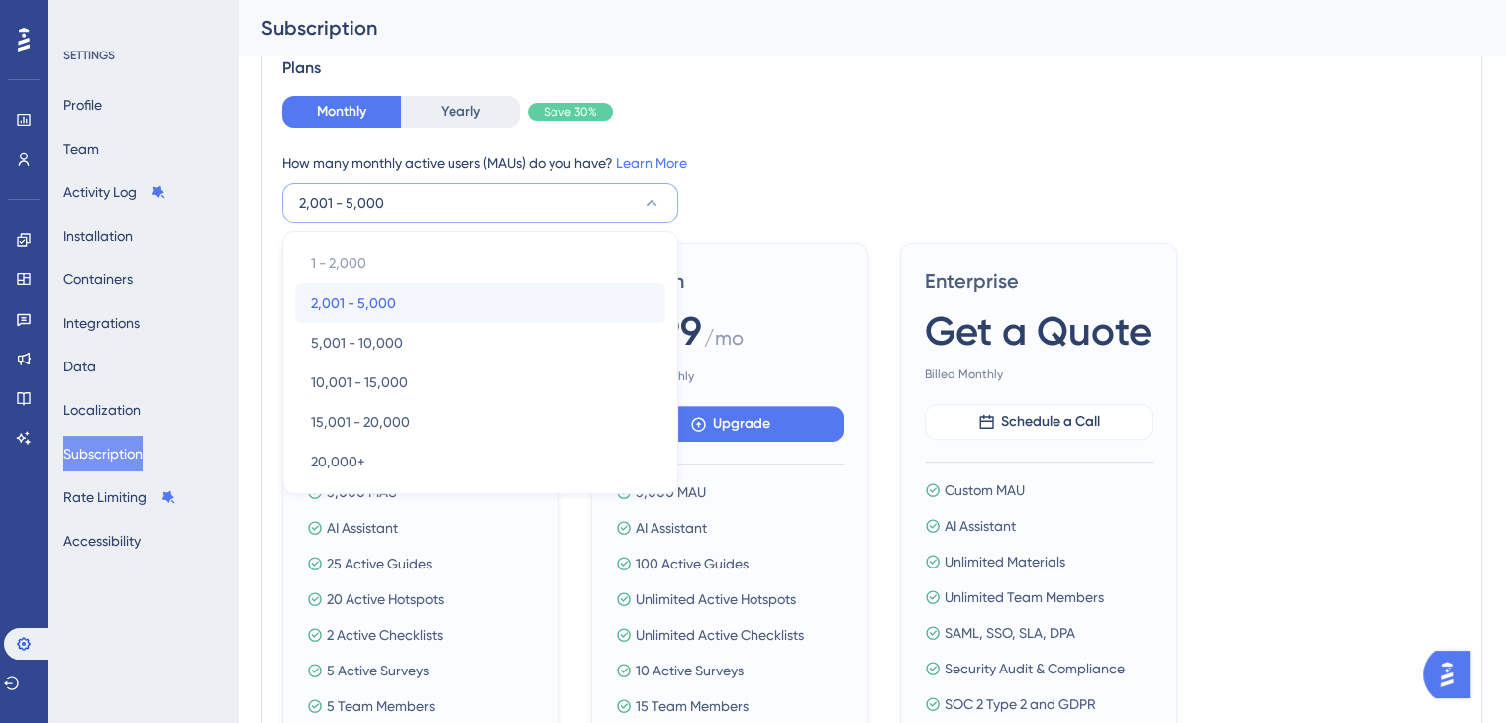
click at [467, 300] on div "2,001 - 5,000 2,001 - 5,000" at bounding box center [480, 303] width 339 height 40
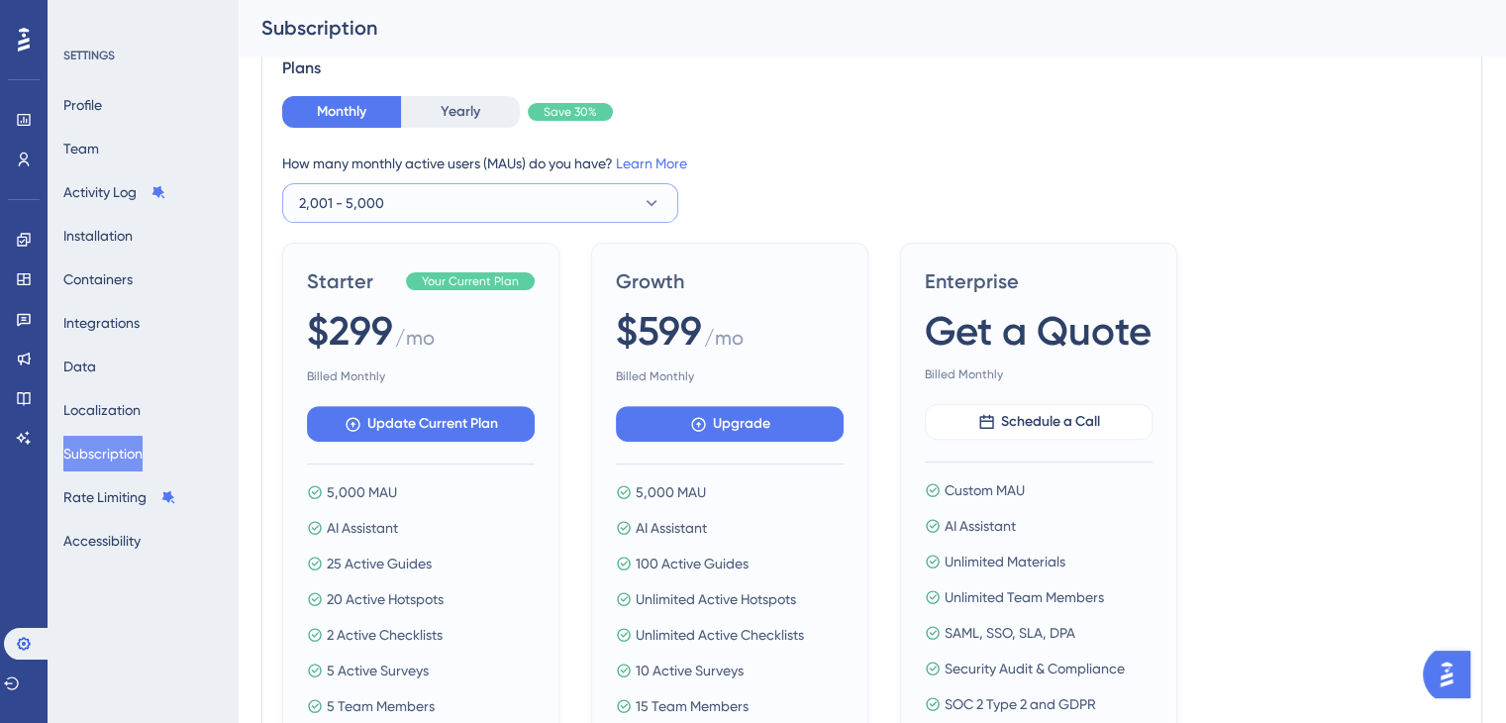
click at [455, 207] on button "2,001 - 5,000" at bounding box center [480, 203] width 396 height 40
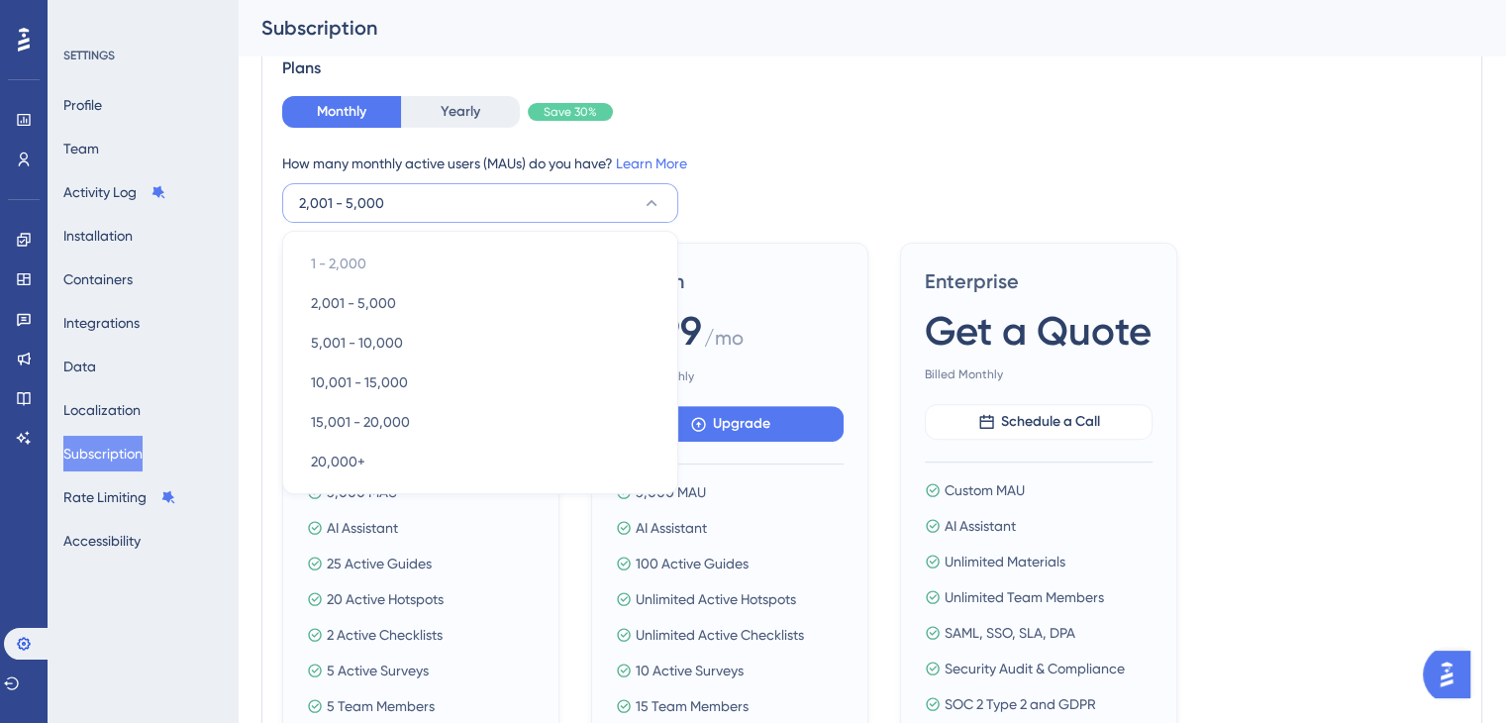
scroll to position [598, 0]
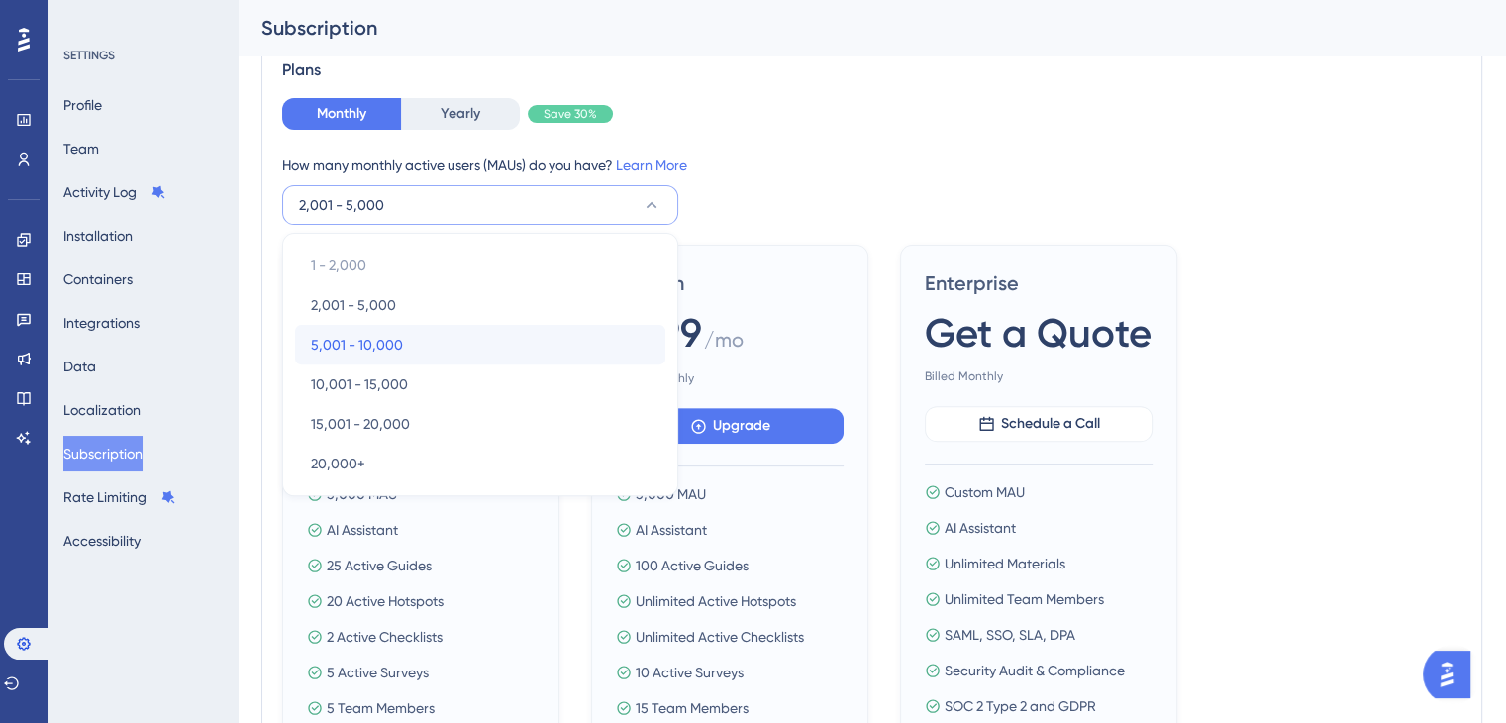
click at [440, 336] on div "5,001 - 10,000 5,001 - 10,000" at bounding box center [480, 345] width 339 height 40
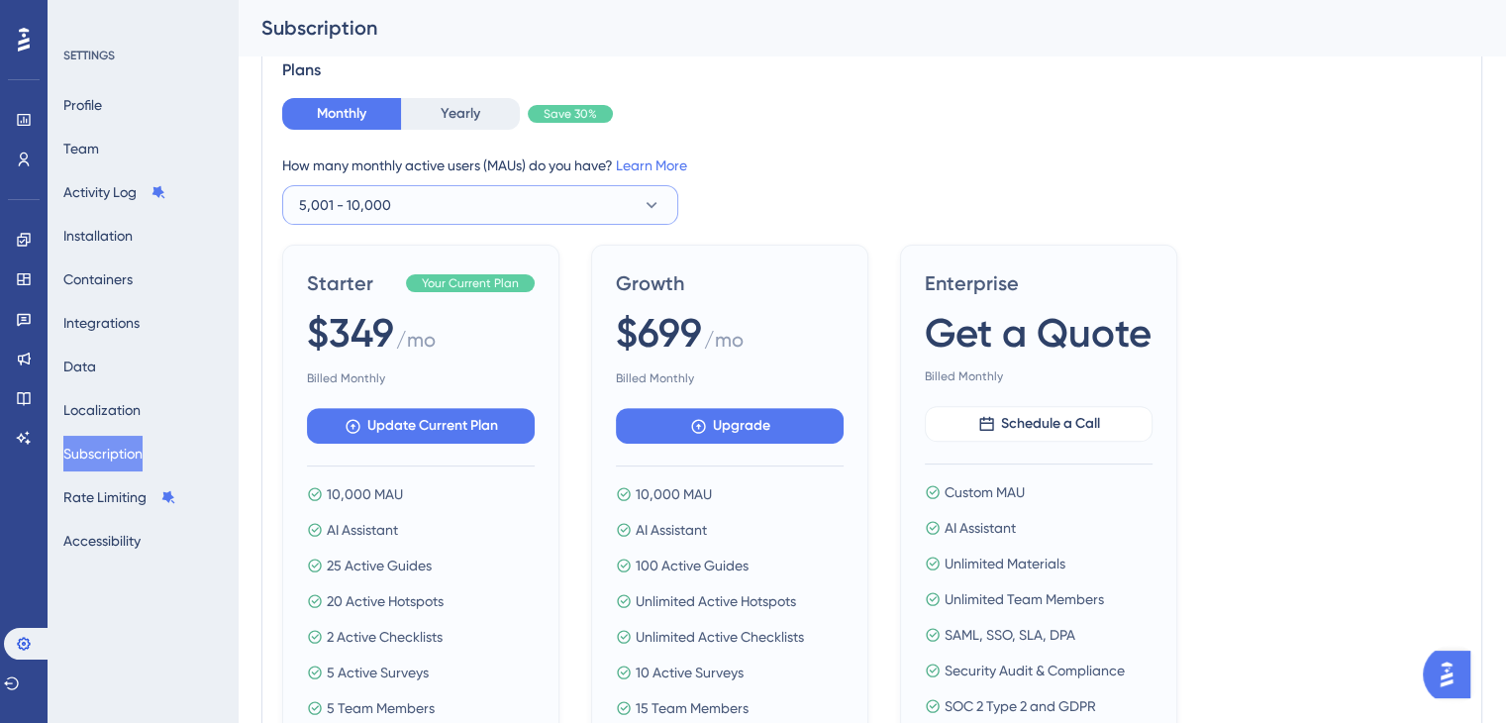
click at [440, 209] on button "5,001 - 10,000" at bounding box center [480, 205] width 396 height 40
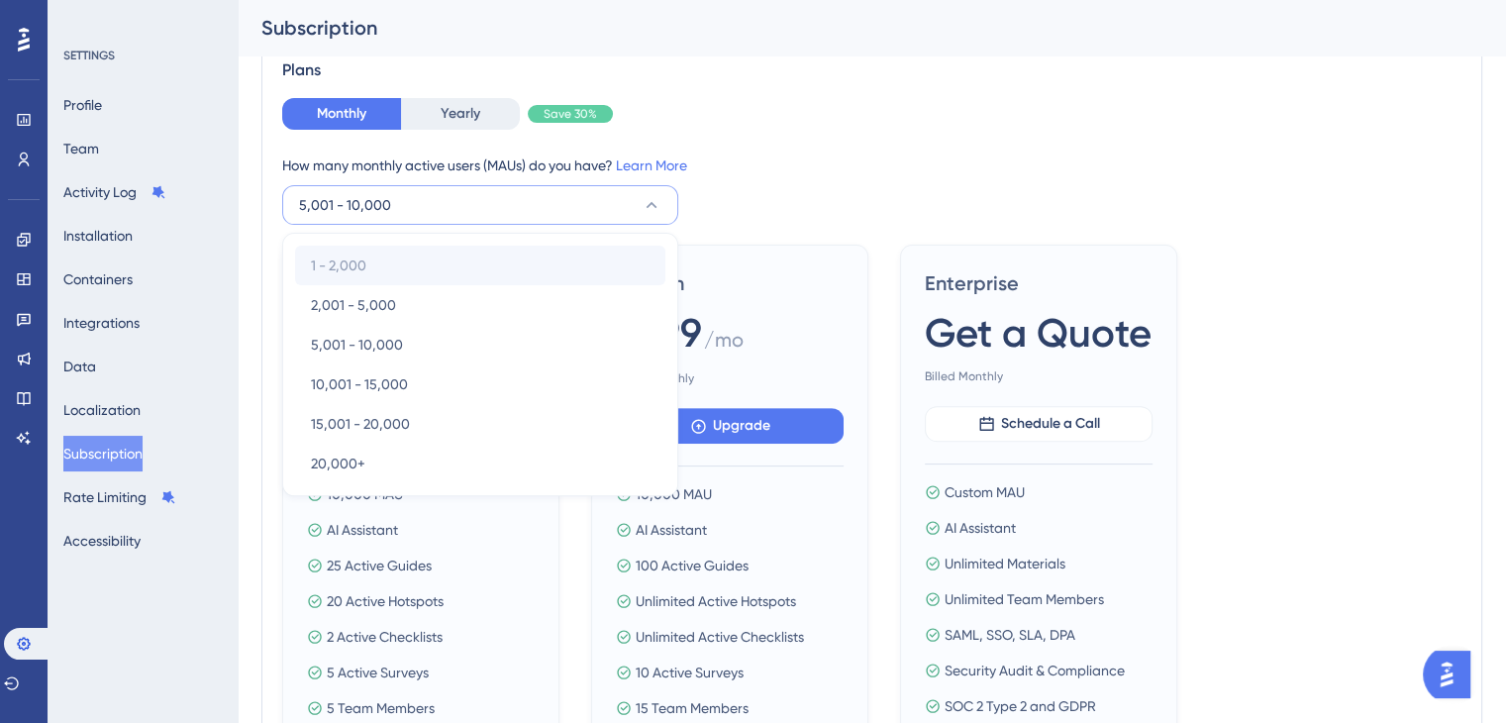
scroll to position [600, 0]
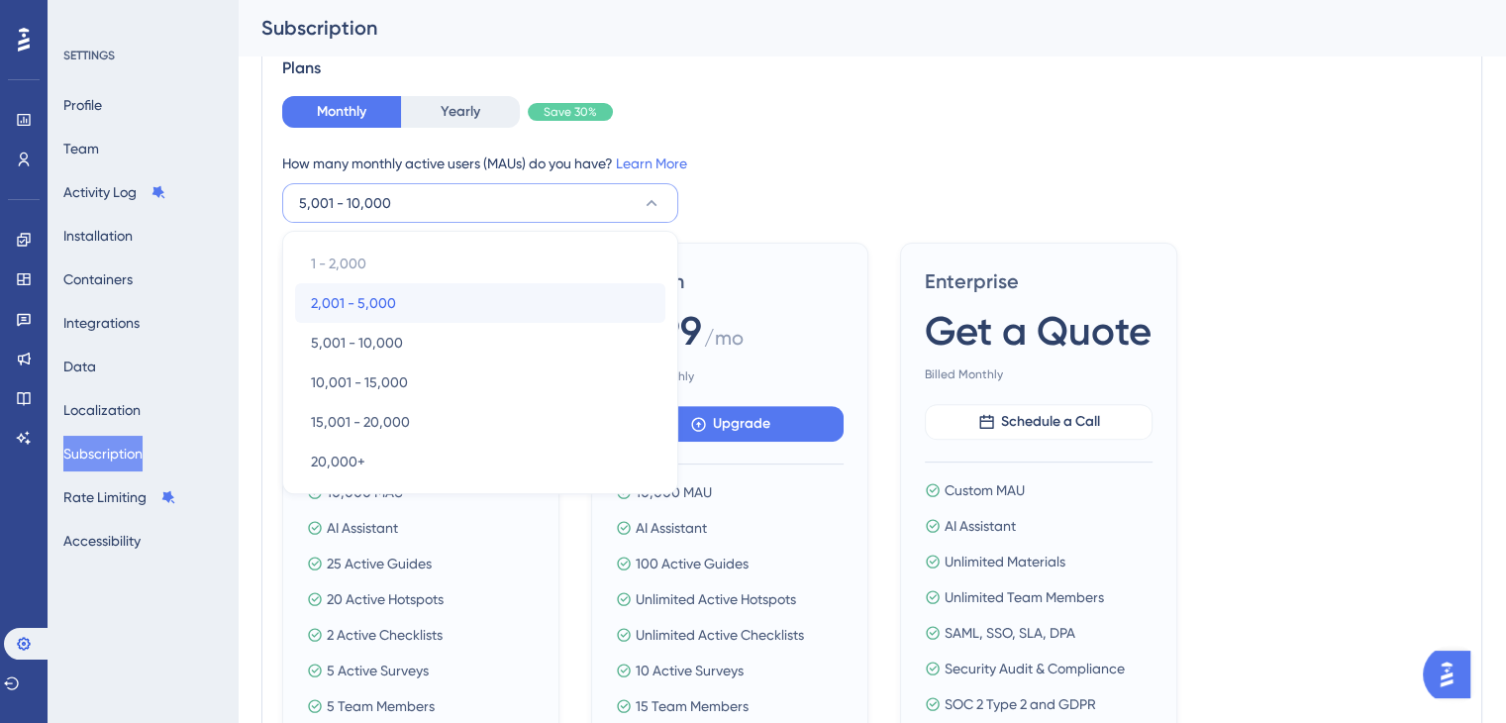
click at [440, 298] on div "2,001 - 5,000 2,001 - 5,000" at bounding box center [480, 303] width 339 height 40
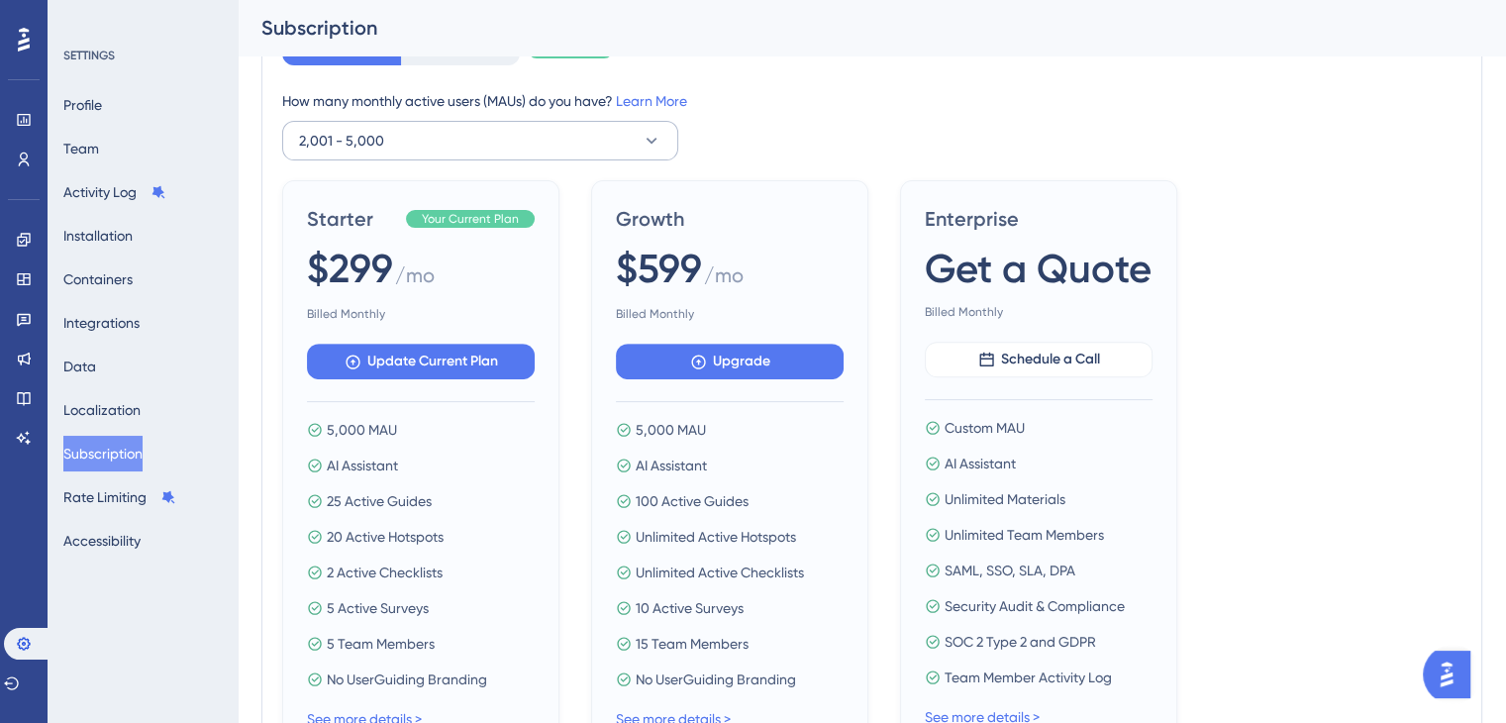
scroll to position [562, 0]
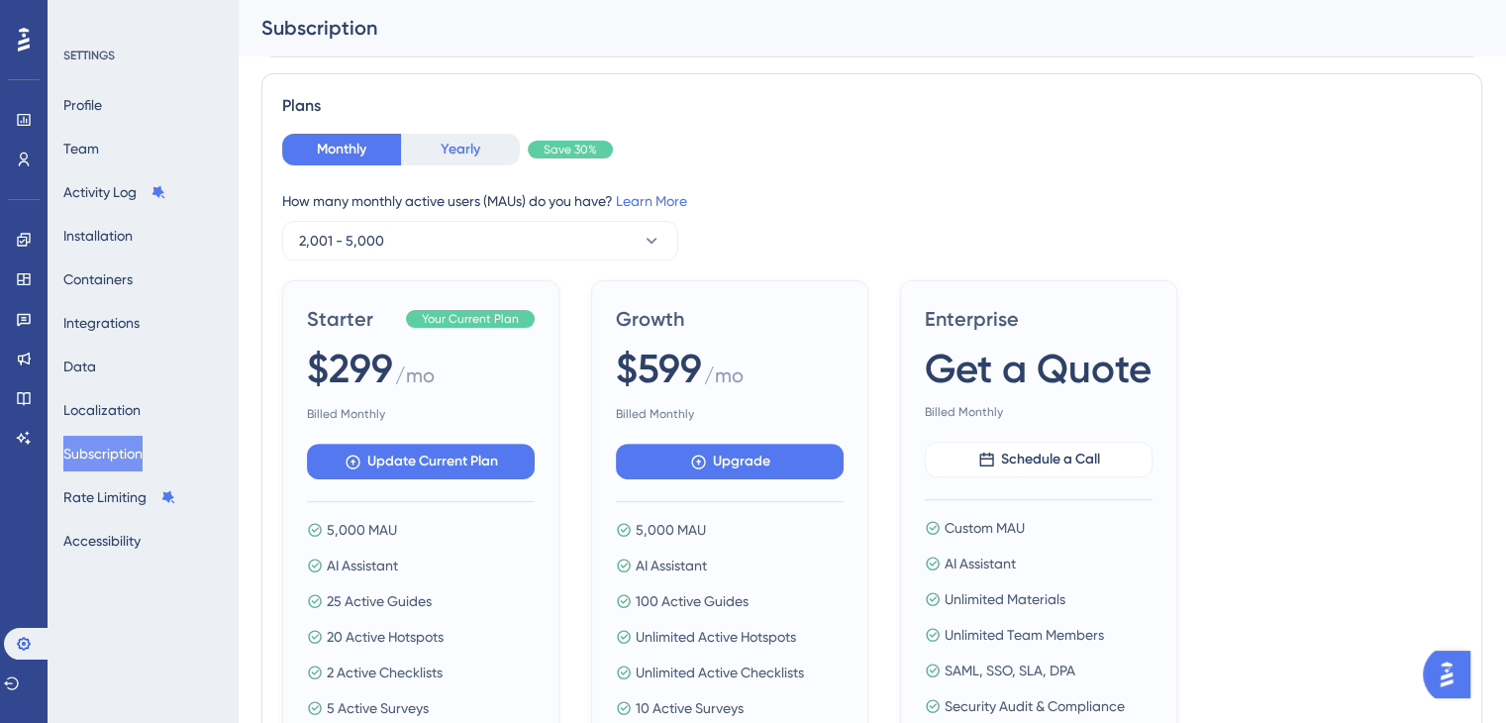
click at [481, 148] on button "Yearly" at bounding box center [460, 150] width 119 height 32
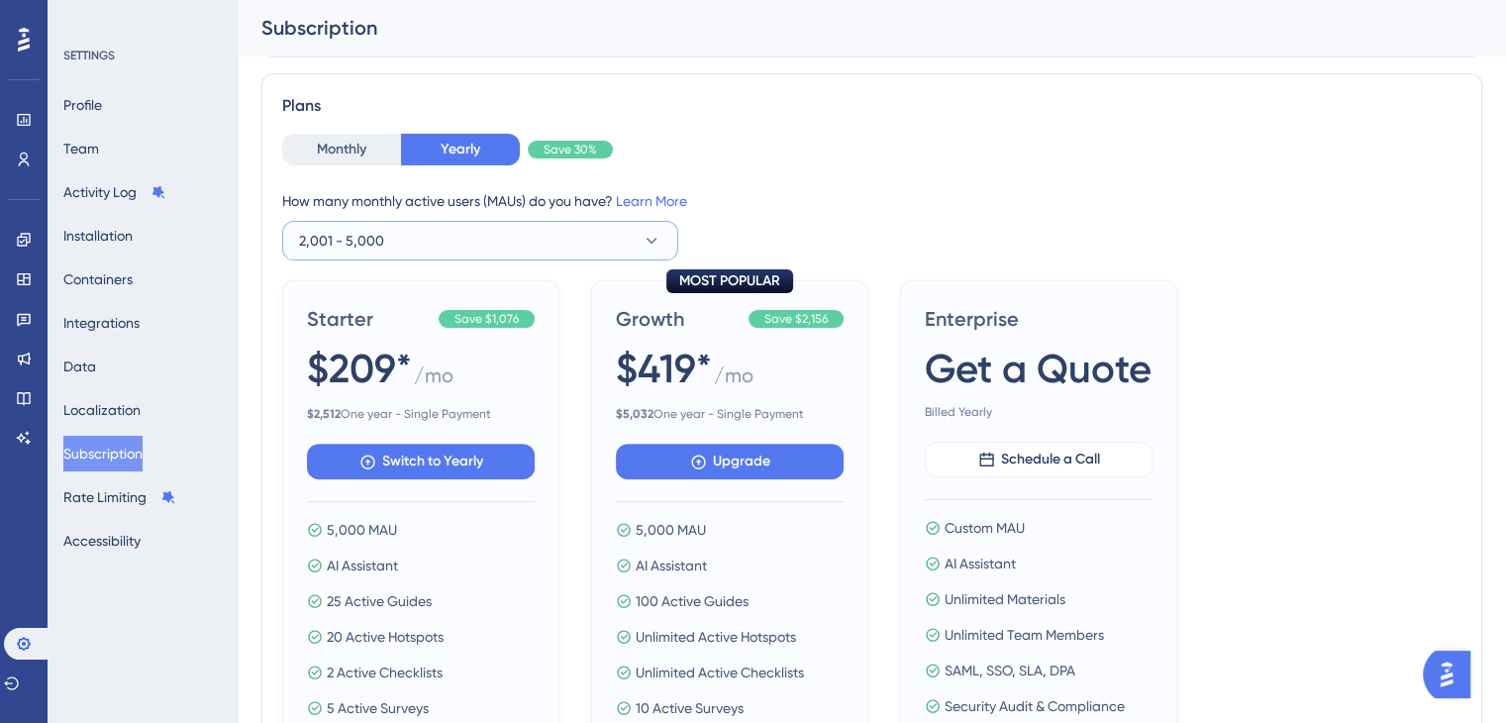
click at [358, 250] on span "2,001 - 5,000" at bounding box center [341, 241] width 85 height 24
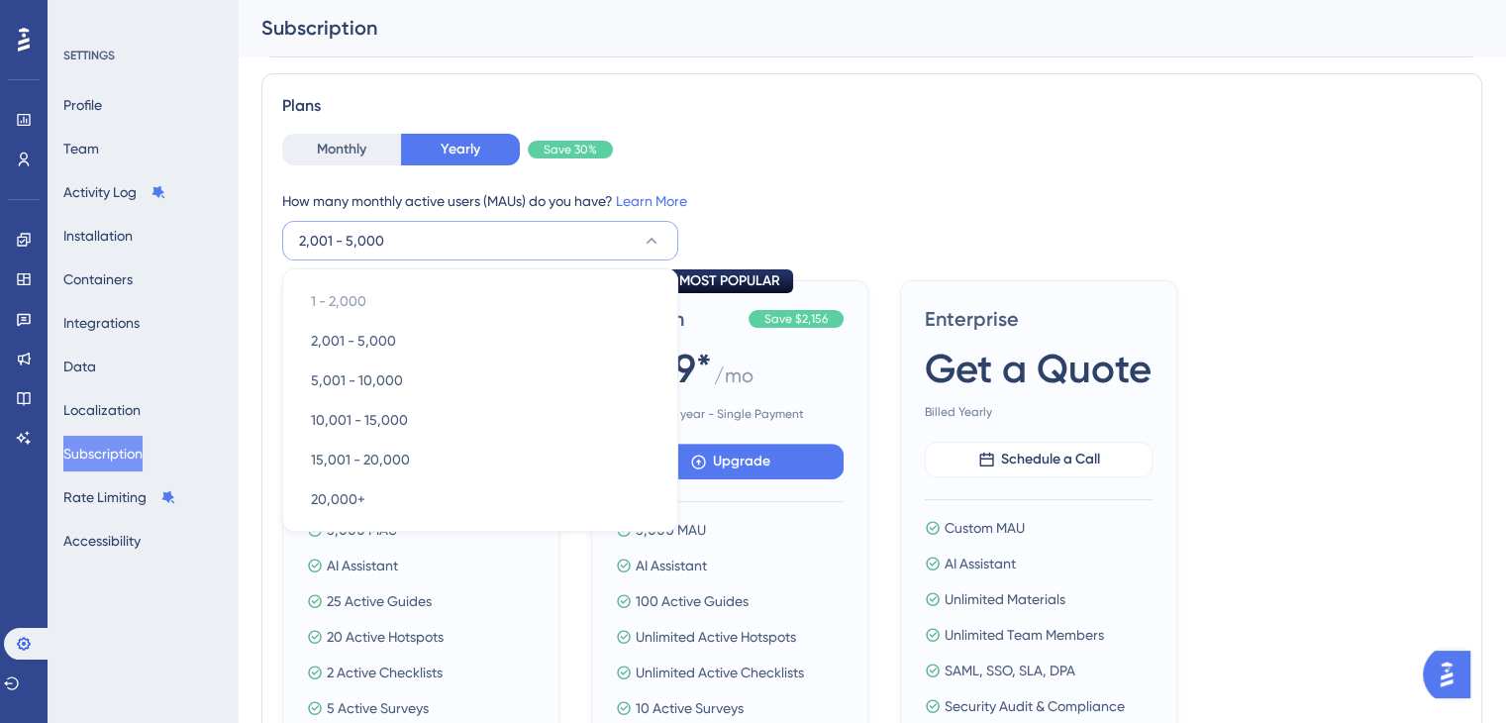
scroll to position [600, 0]
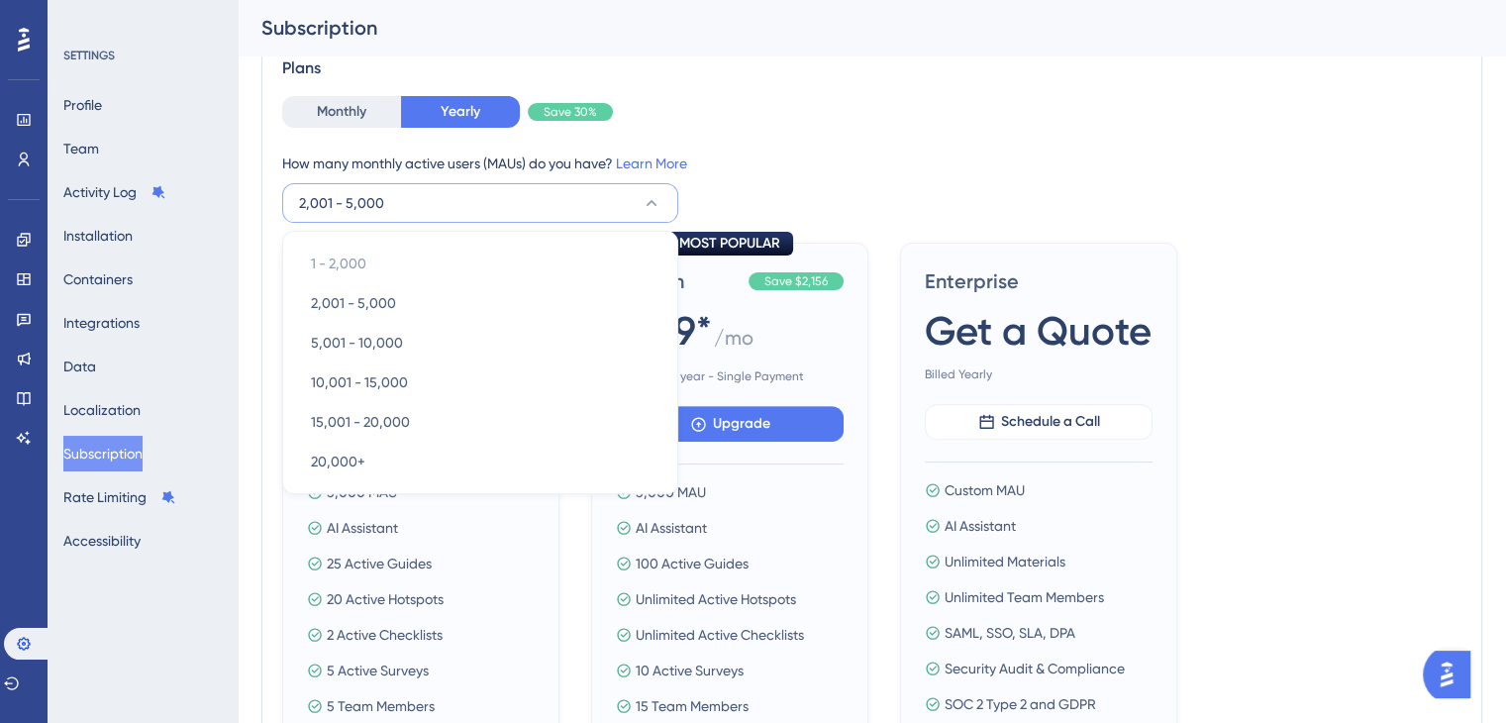
click at [855, 153] on div "How many monthly active users ([PERSON_NAME]) do you have? Learn More" at bounding box center [871, 164] width 1179 height 24
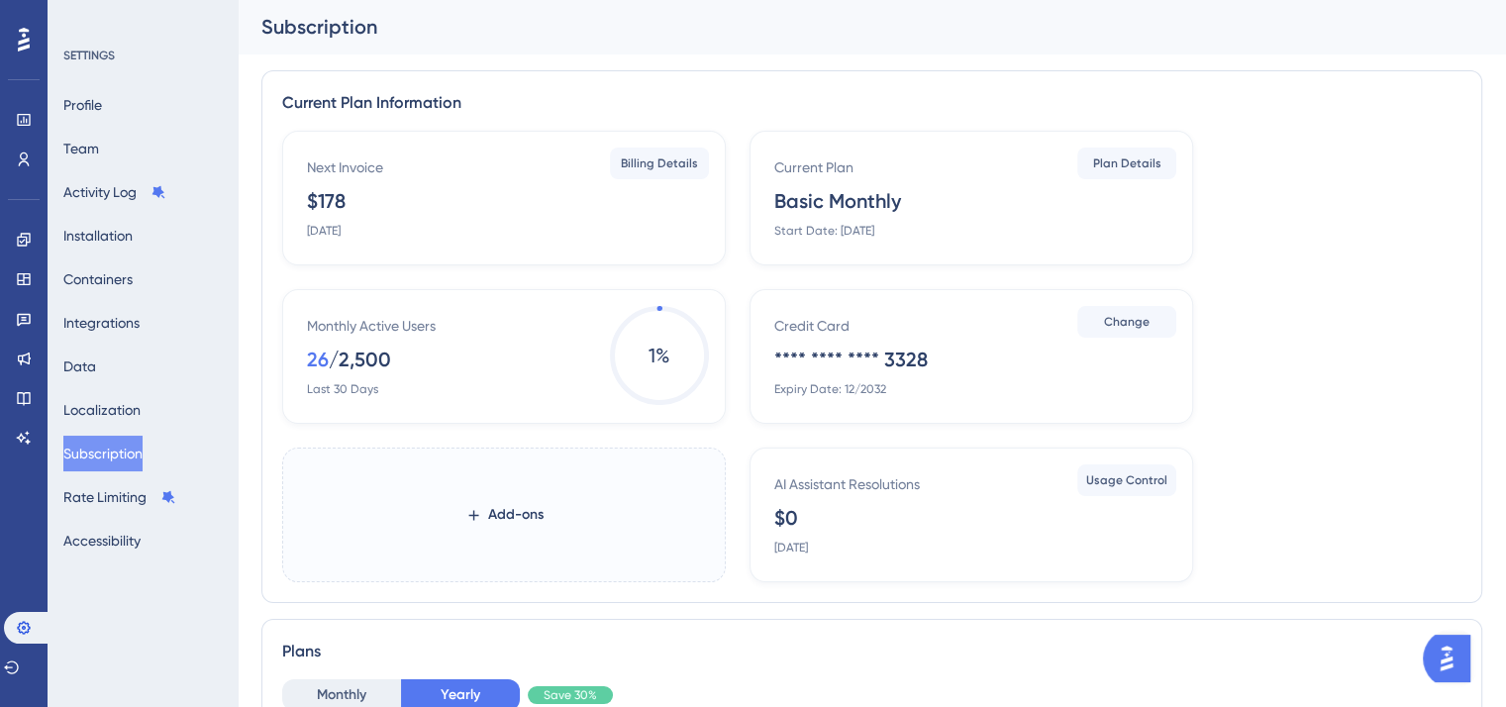
scroll to position [0, 0]
click at [650, 157] on span "Billing Details" at bounding box center [659, 164] width 77 height 16
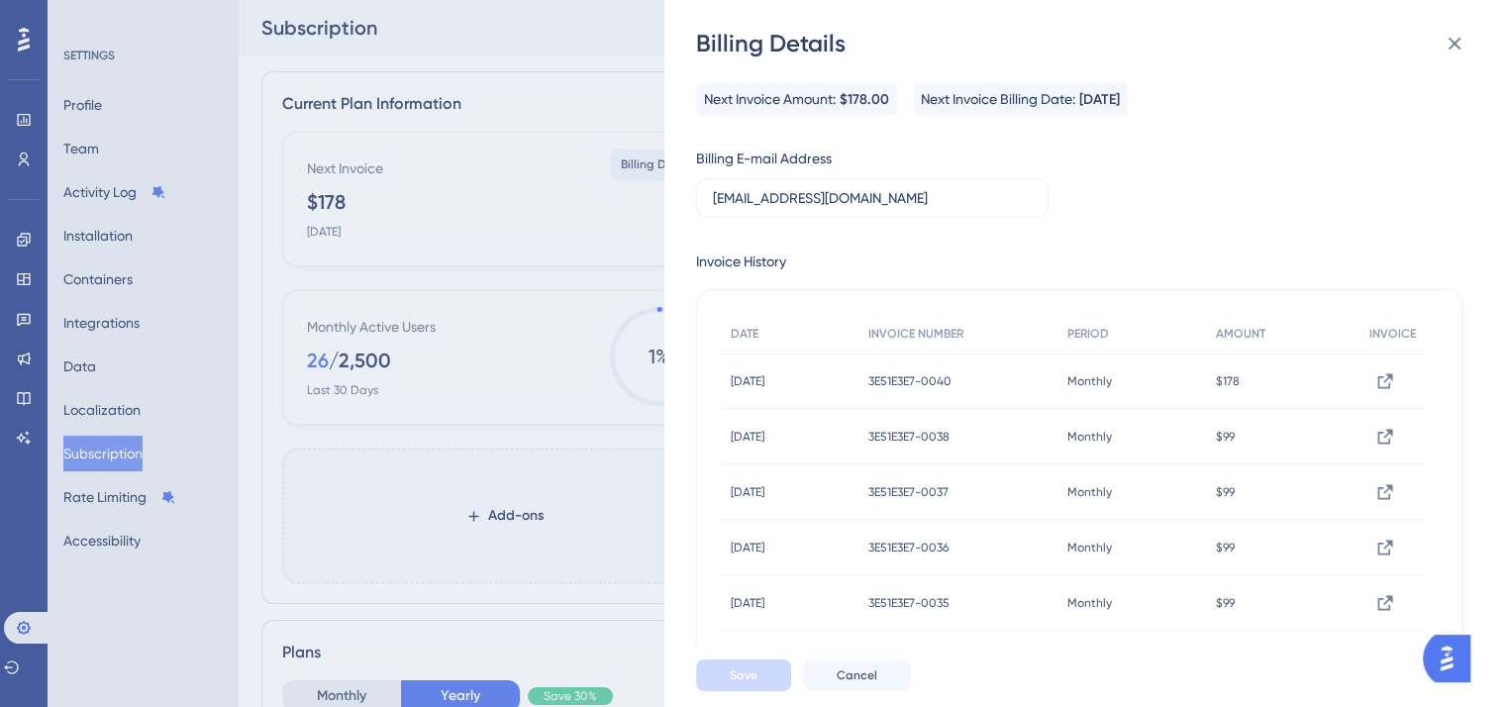
click at [1240, 378] on span "$178" at bounding box center [1228, 381] width 24 height 16
click at [746, 380] on span "[DATE]" at bounding box center [748, 381] width 34 height 16
click at [866, 95] on span "$178.00" at bounding box center [865, 100] width 50 height 24
click at [864, 95] on span "$178.00" at bounding box center [865, 100] width 50 height 24
click at [572, 56] on div "Billing Details Next Invoice Amount: $178.00 Next Invoice Billing Date: [DATE] …" at bounding box center [753, 353] width 1506 height 707
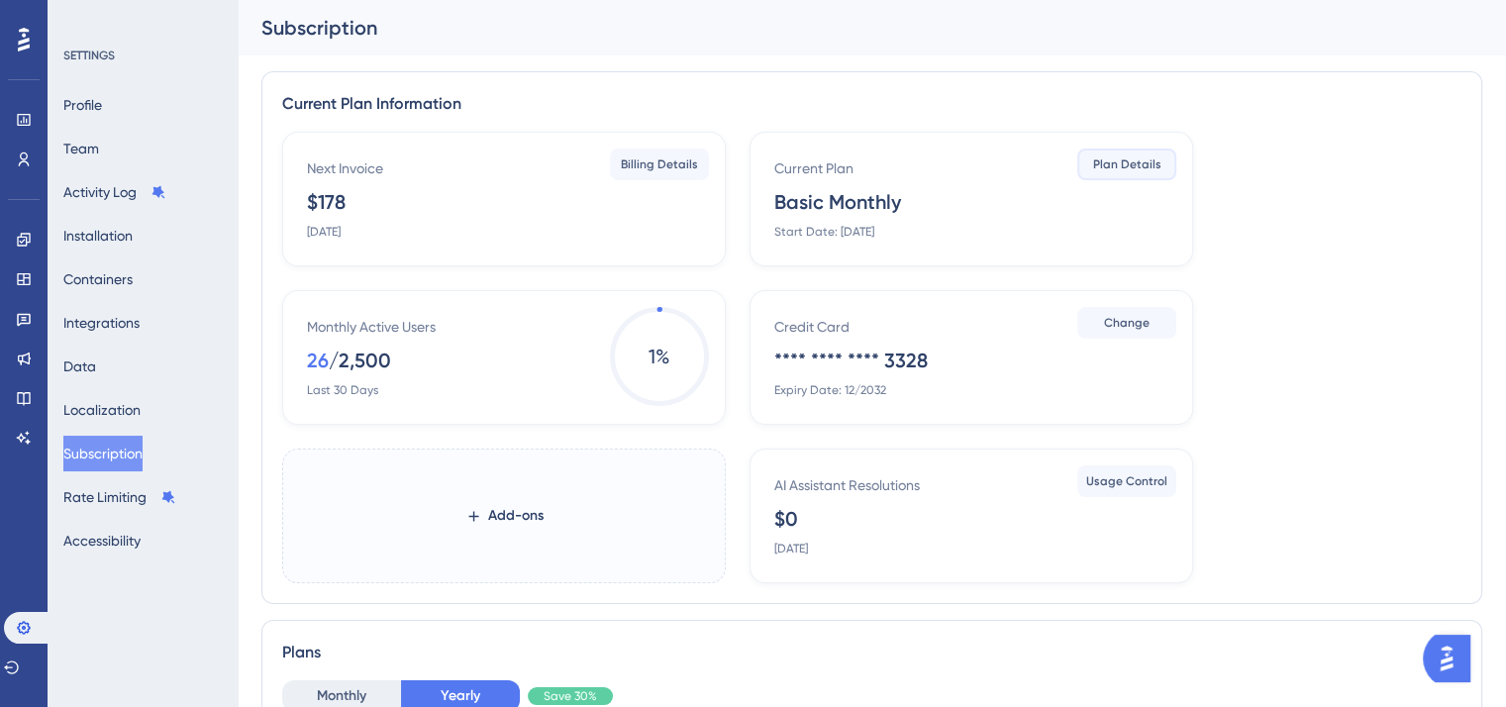
click at [1139, 156] on span "Plan Details" at bounding box center [1127, 164] width 68 height 16
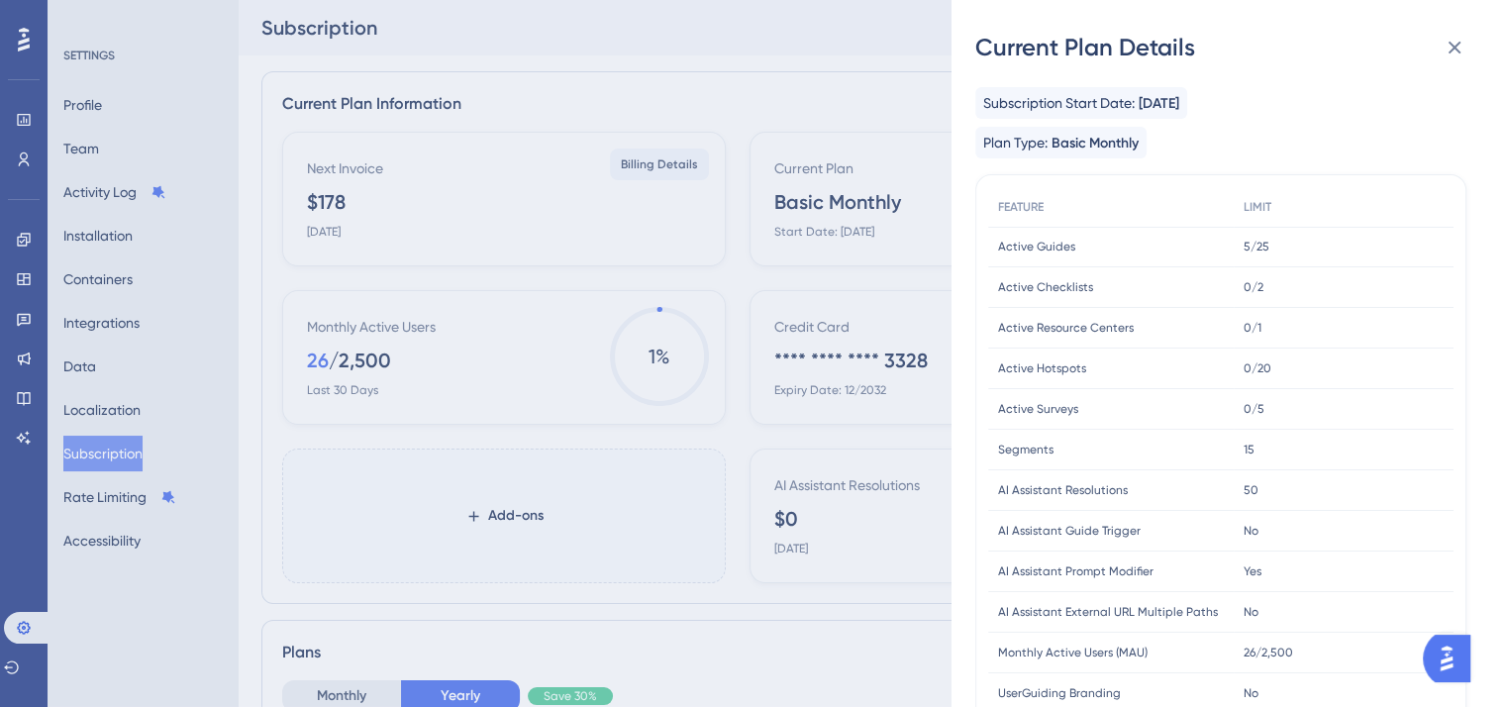
click at [912, 92] on div "Current Plan Details Subscription Start Date: [DATE] Plan Type: Basic Monthly F…" at bounding box center [753, 353] width 1506 height 707
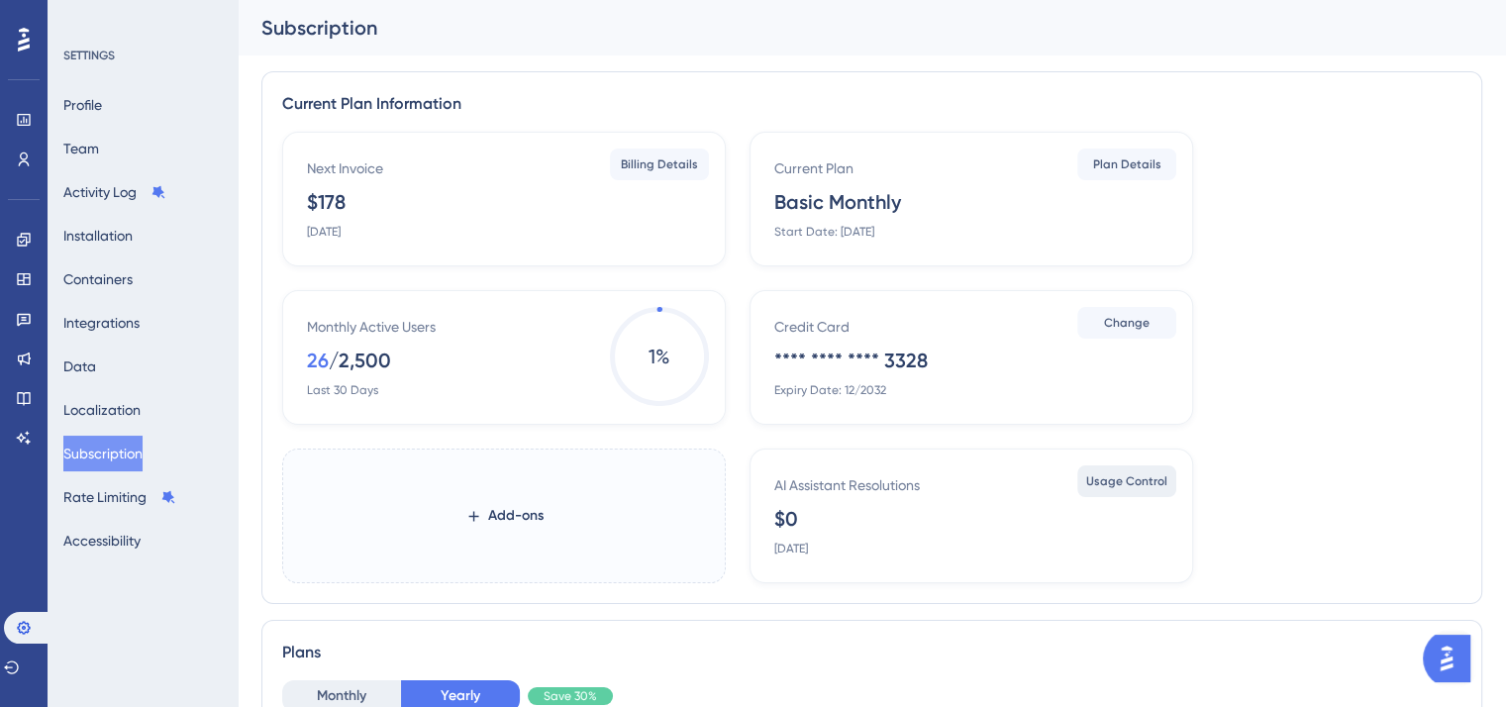
click at [1100, 491] on button "Usage Control" at bounding box center [1126, 481] width 99 height 32
click at [1110, 159] on span "Plan Details" at bounding box center [1127, 164] width 68 height 16
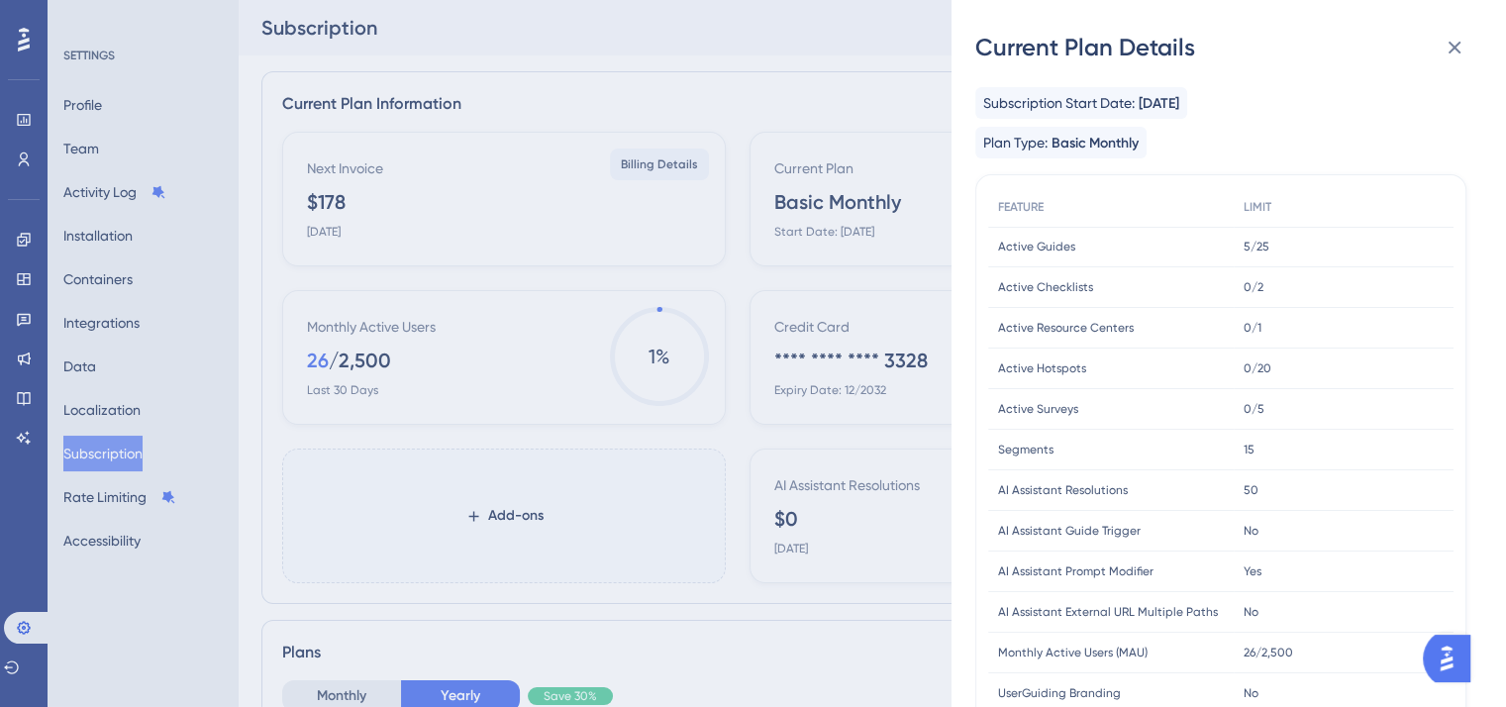
click at [1089, 144] on span "Basic Monthly" at bounding box center [1095, 144] width 87 height 24
click at [1030, 245] on span "Active Guides" at bounding box center [1036, 247] width 77 height 16
click at [994, 203] on div "FEATURE" at bounding box center [1111, 207] width 246 height 41
click at [724, 25] on div "Current Plan Details Subscription Start Date: [DATE] Plan Type: Basic Monthly F…" at bounding box center [753, 353] width 1506 height 707
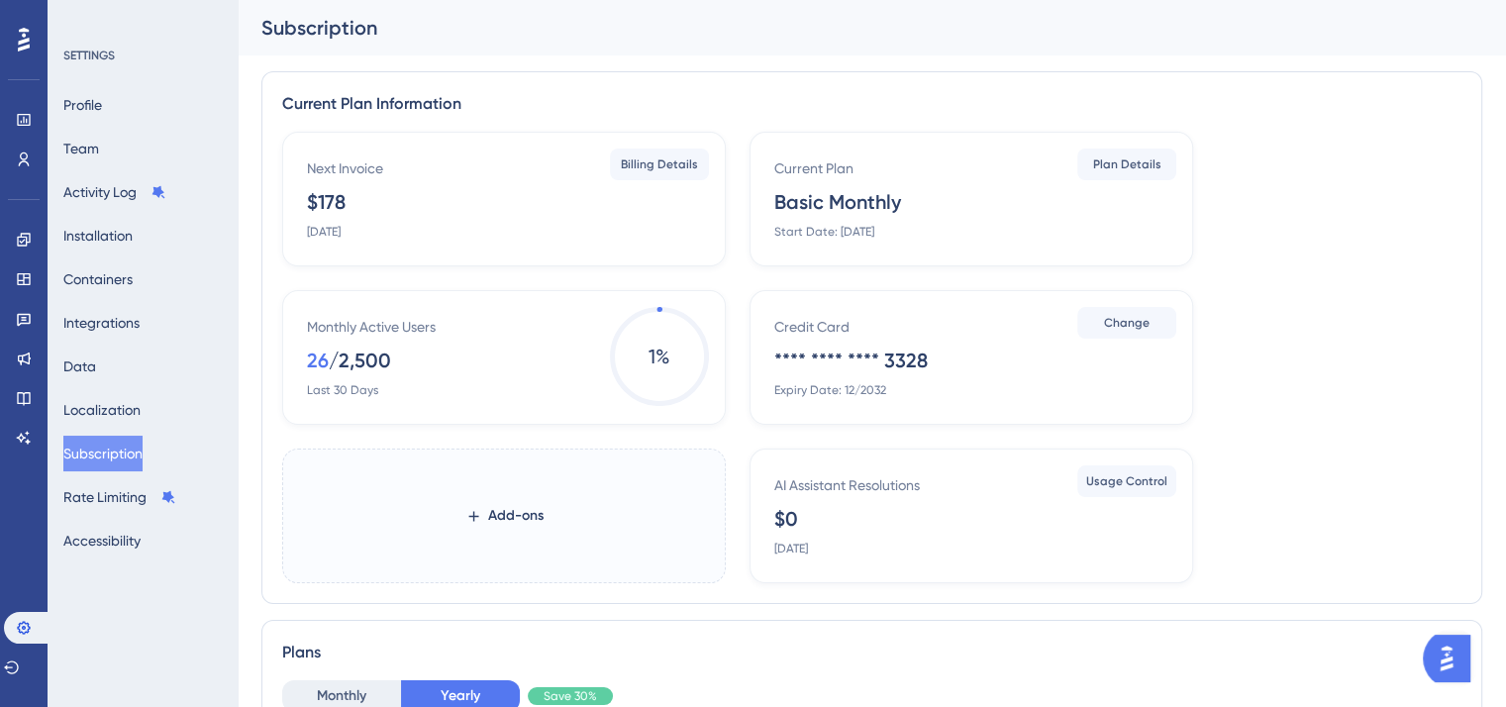
click at [652, 368] on span "1 %" at bounding box center [659, 356] width 99 height 99
